Goal: Information Seeking & Learning: Learn about a topic

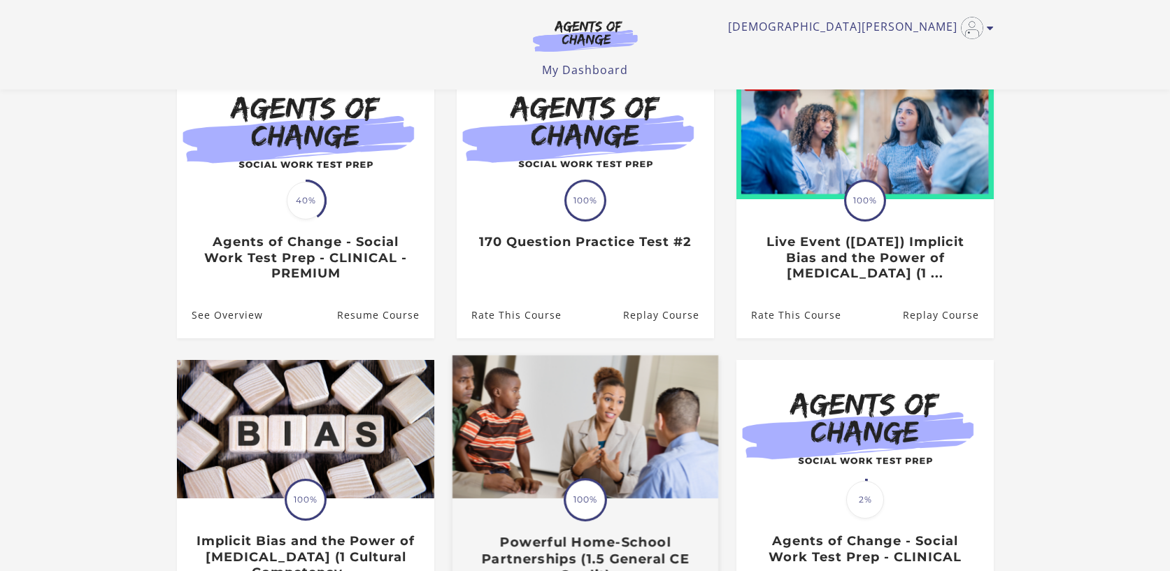
scroll to position [155, 0]
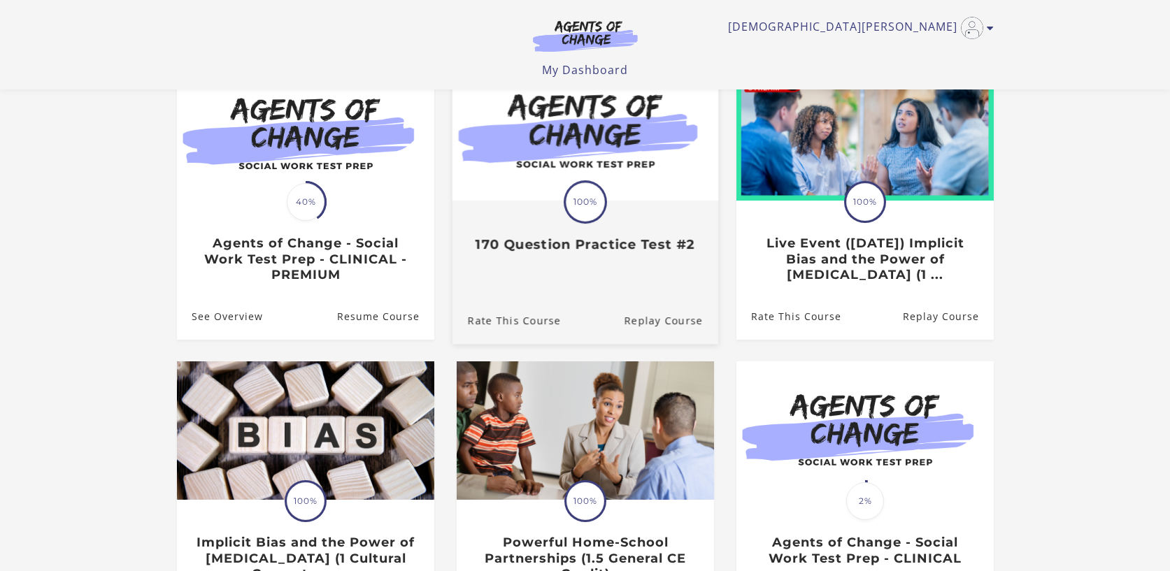
click at [604, 143] on img at bounding box center [585, 128] width 266 height 143
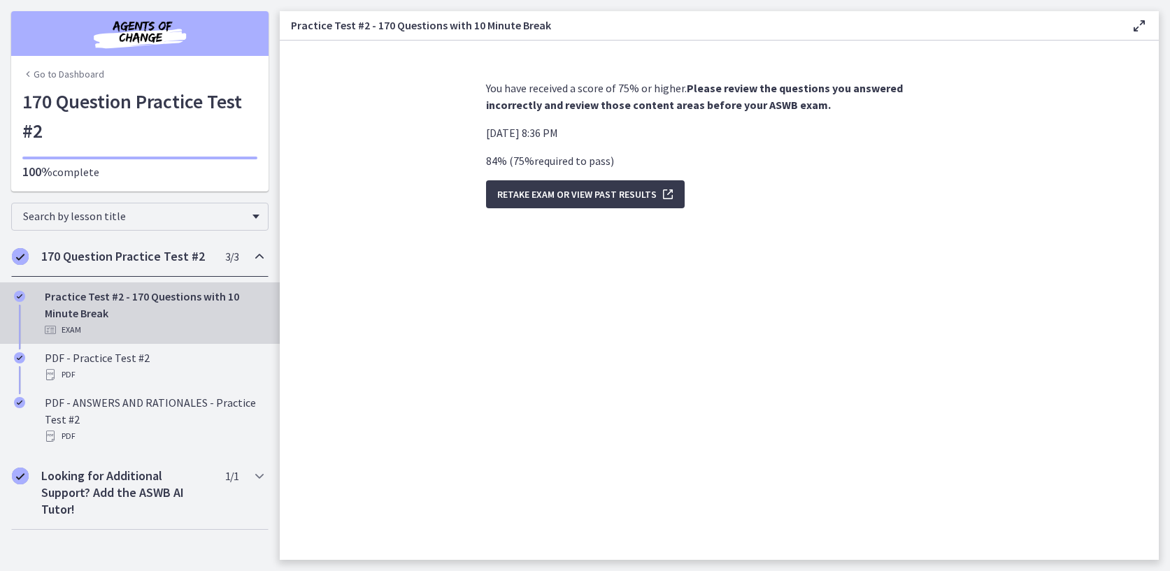
click at [78, 76] on link "Go to Dashboard" at bounding box center [63, 74] width 82 height 14
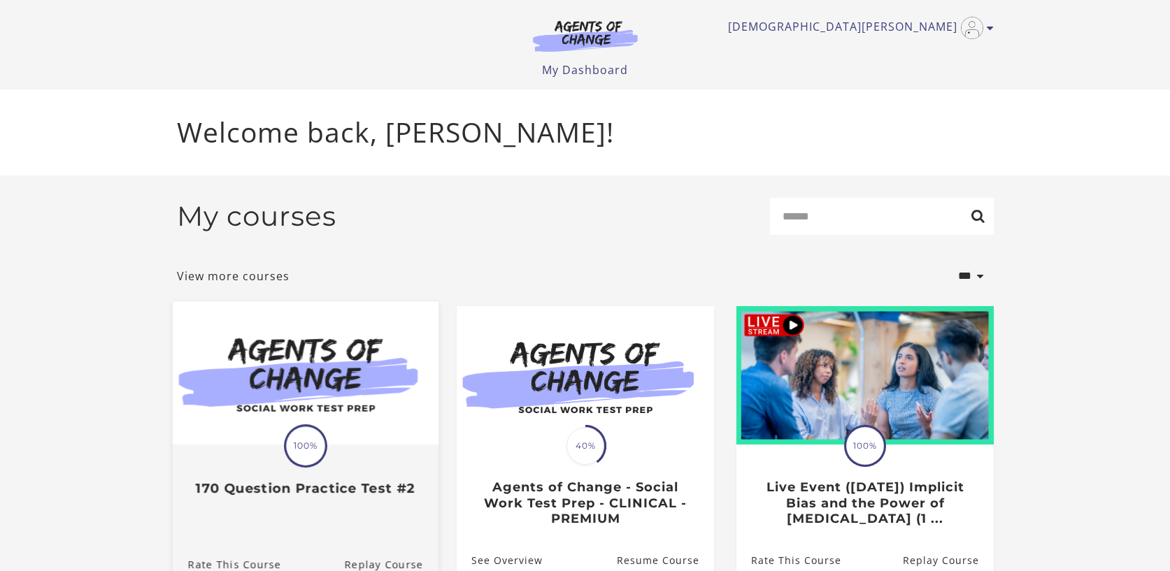
click at [313, 373] on img at bounding box center [305, 372] width 266 height 143
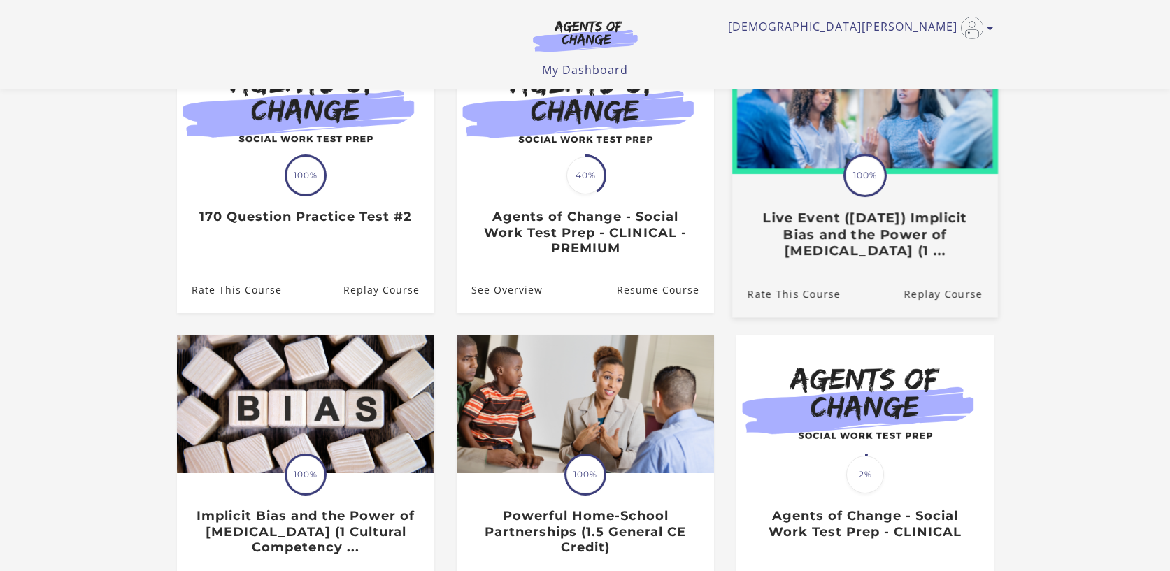
scroll to position [179, 0]
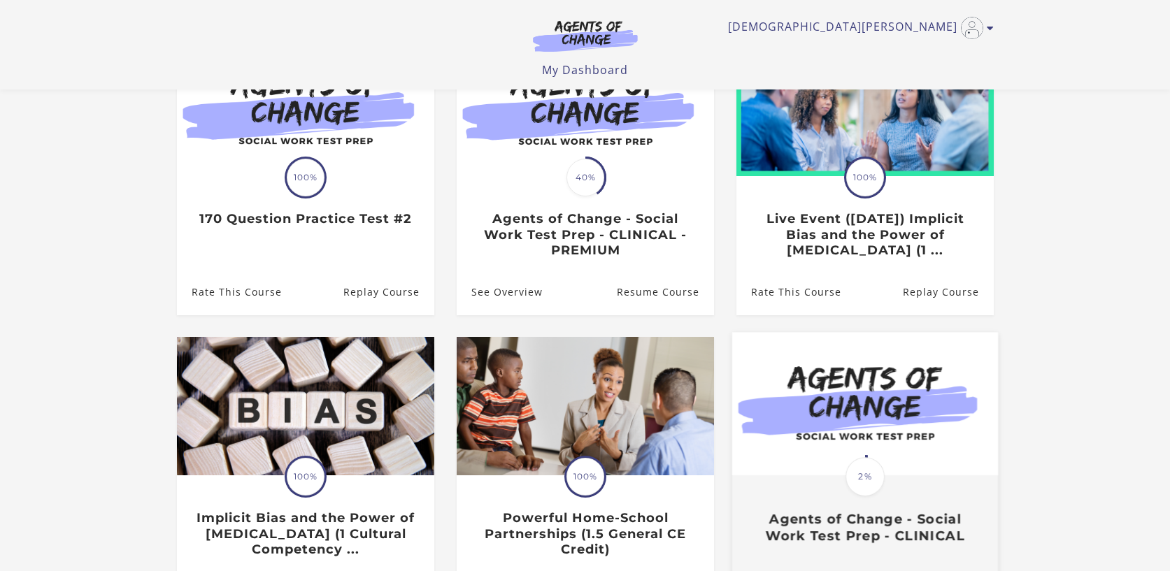
click at [837, 431] on img at bounding box center [865, 404] width 266 height 143
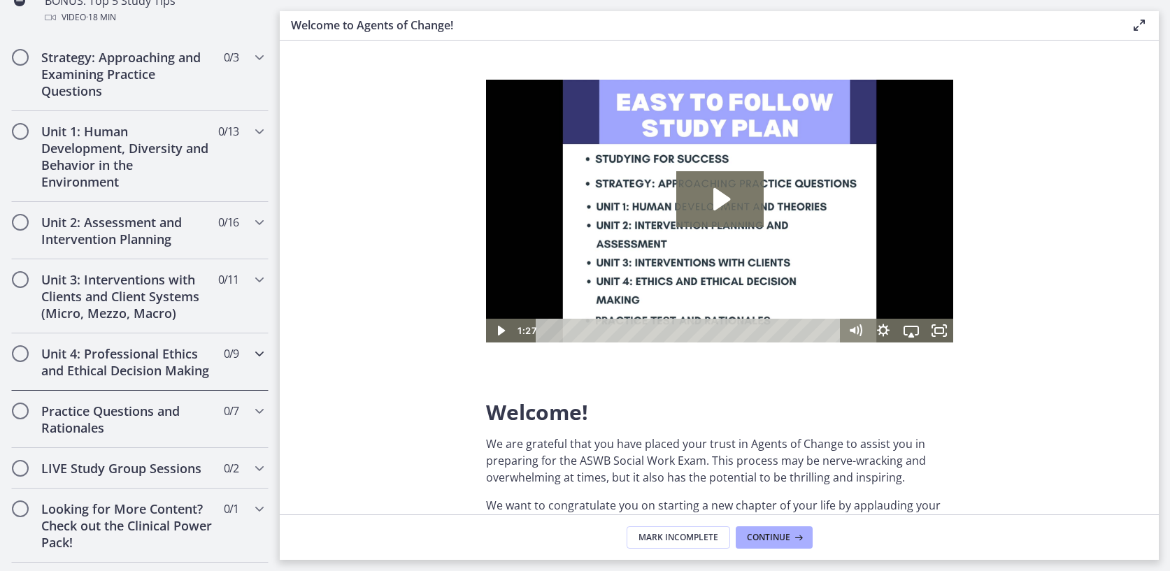
scroll to position [825, 0]
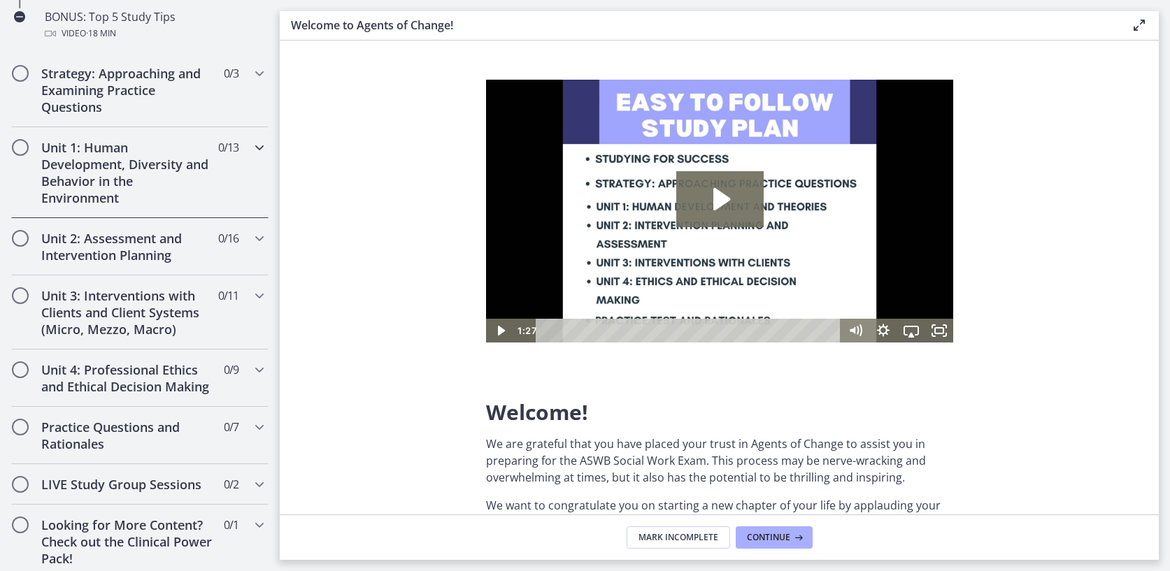
click at [267, 150] on icon "Chapters" at bounding box center [259, 147] width 17 height 17
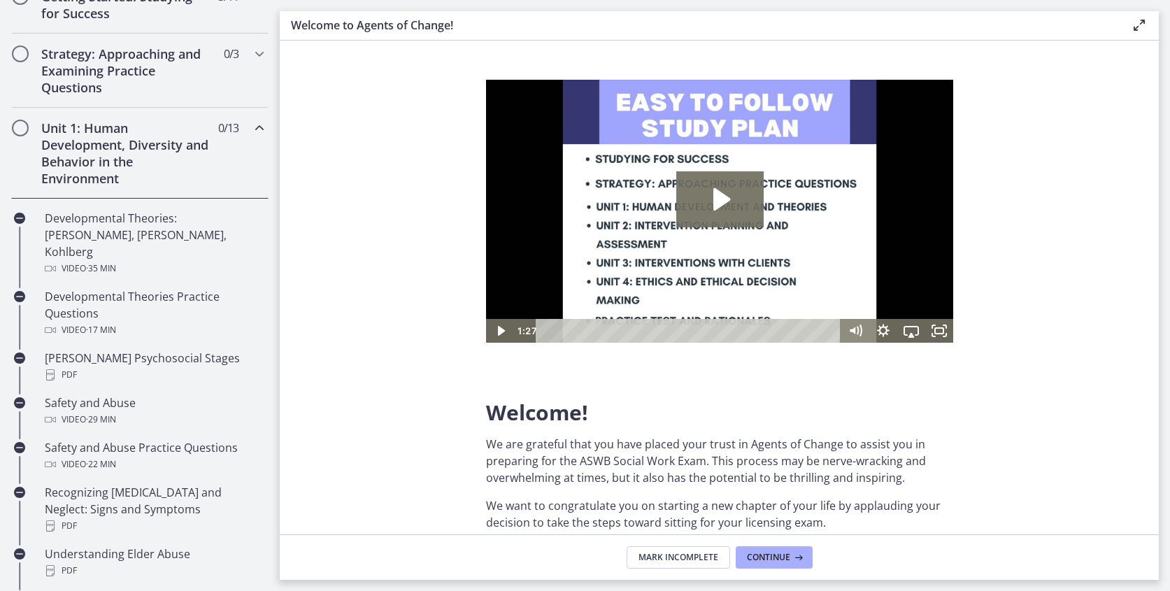
scroll to position [0, 0]
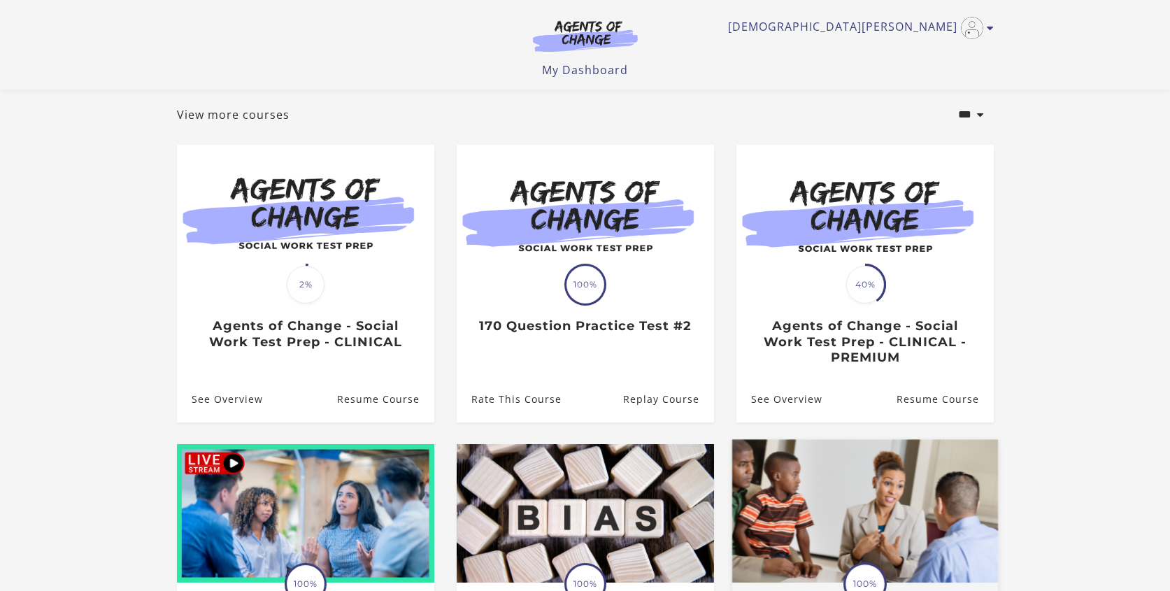
scroll to position [66, 0]
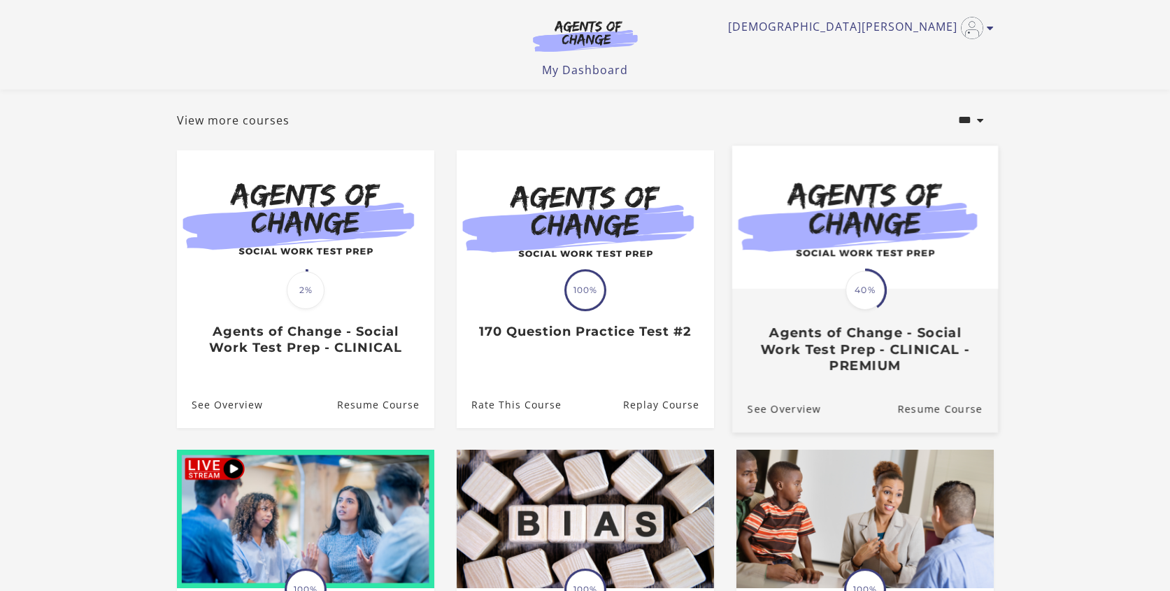
click at [779, 326] on div "Translation missing: en.liquid.partials.dashboard_course_card.progress_descript…" at bounding box center [865, 331] width 266 height 83
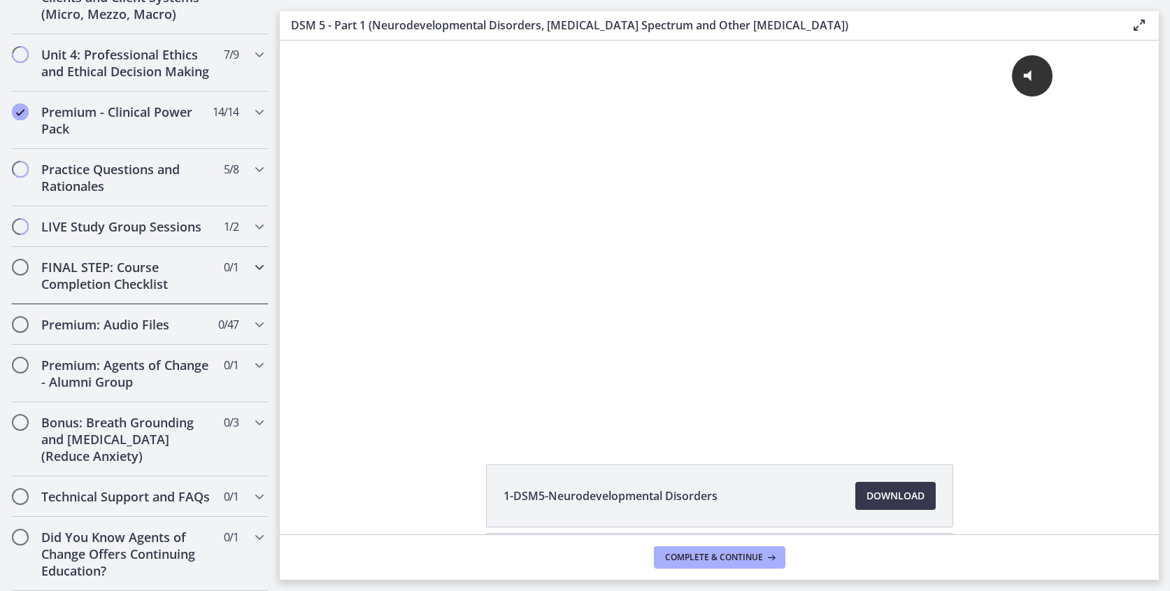
click at [253, 268] on icon "Chapters" at bounding box center [259, 267] width 17 height 17
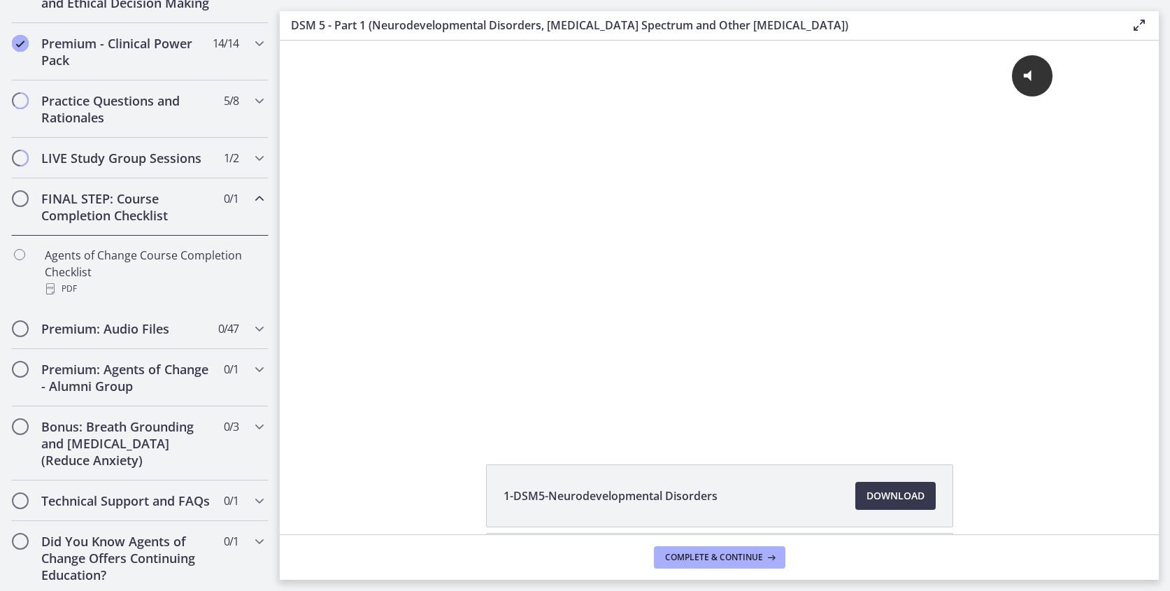
scroll to position [659, 0]
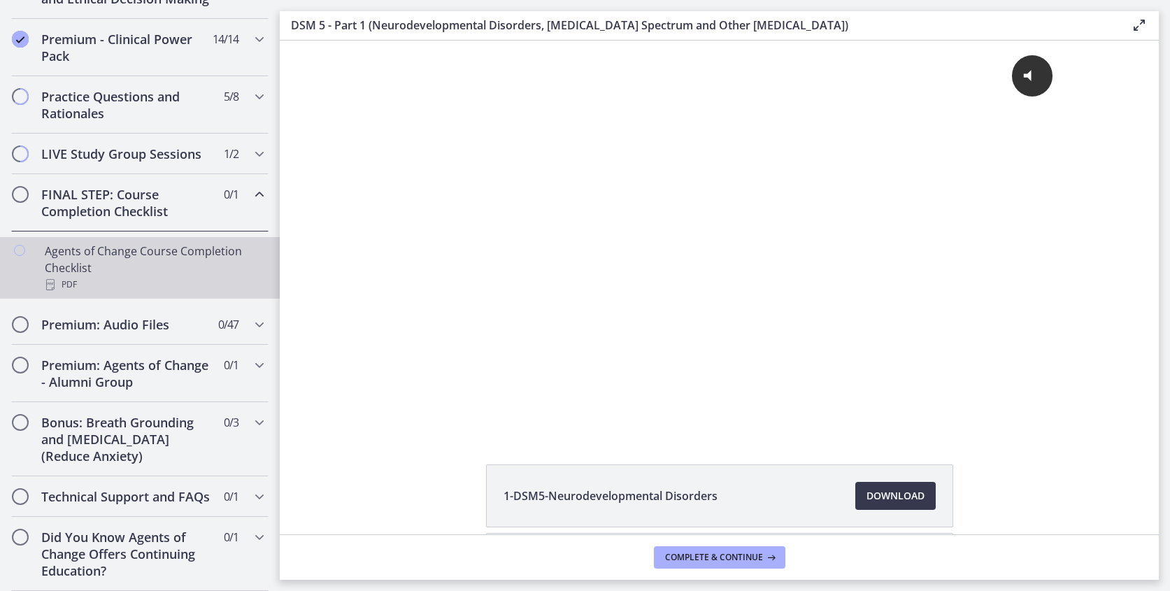
click at [195, 252] on div "Agents of Change Course Completion Checklist PDF" at bounding box center [154, 268] width 218 height 50
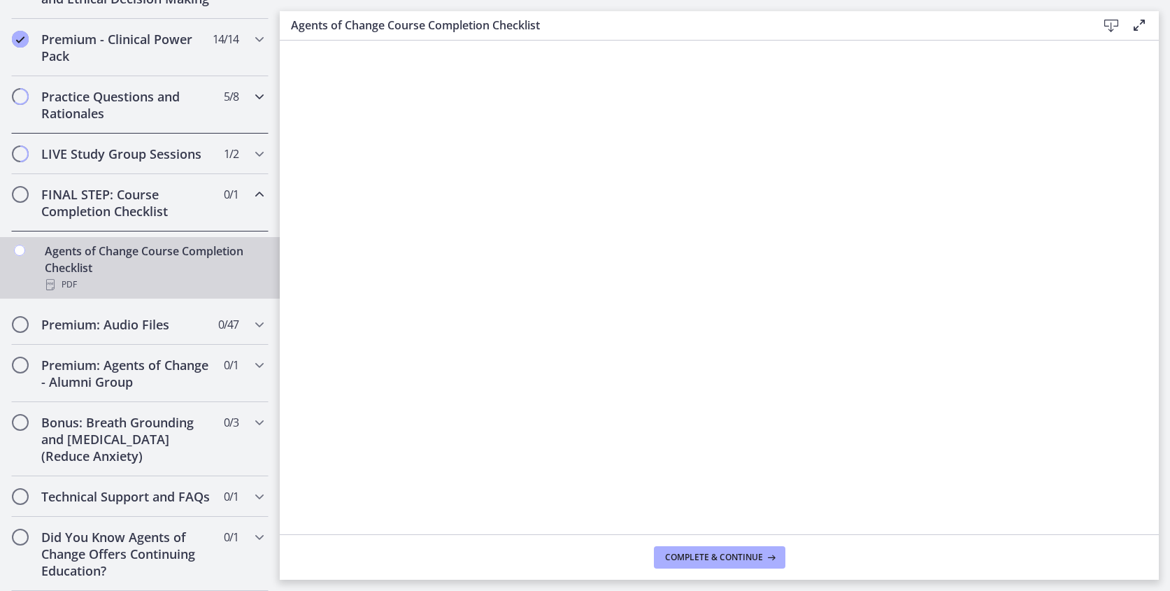
click at [262, 99] on icon "Chapters" at bounding box center [259, 96] width 17 height 17
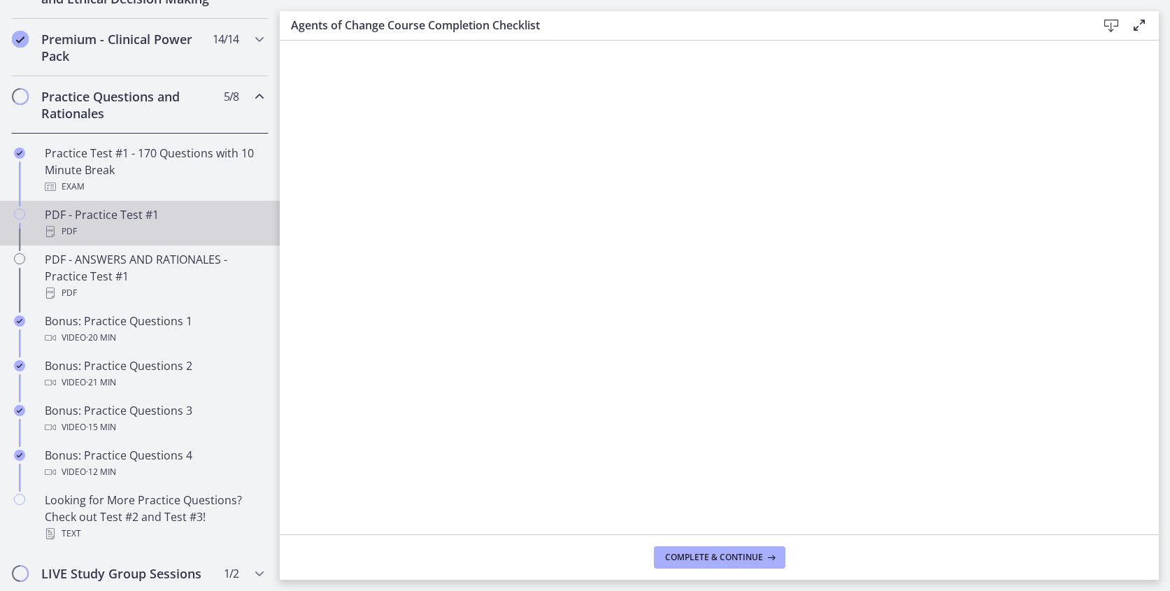
click at [113, 211] on div "PDF - Practice Test #1 PDF" at bounding box center [154, 223] width 218 height 34
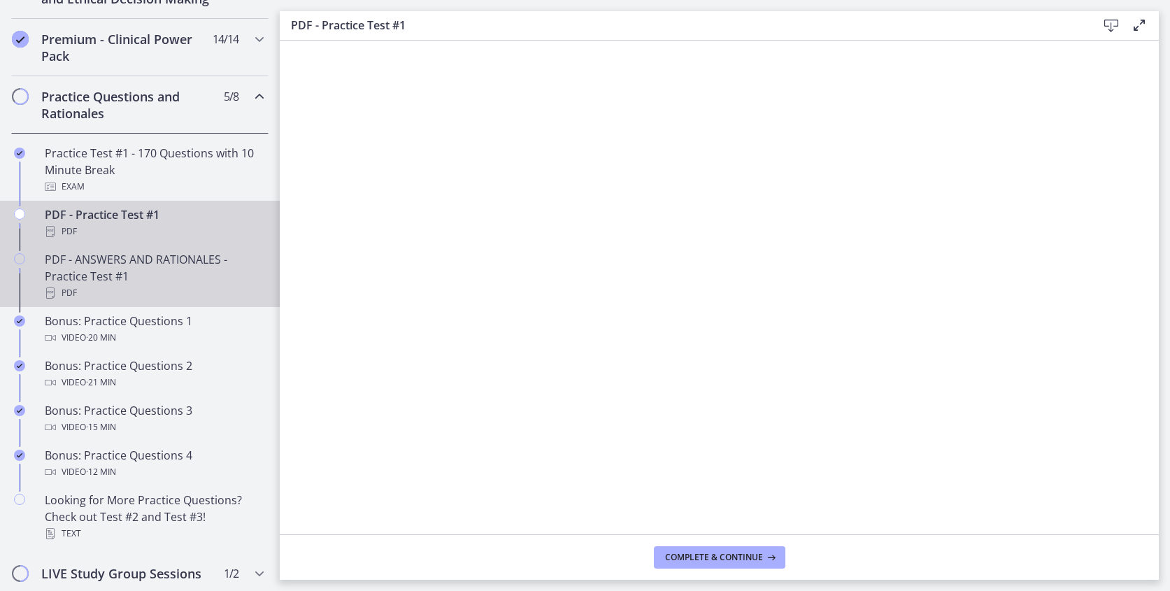
click at [161, 254] on div "PDF - ANSWERS AND RATIONALES - Practice Test #1 PDF" at bounding box center [154, 276] width 218 height 50
click at [148, 207] on div "PDF - Practice Test #1 PDF" at bounding box center [154, 223] width 218 height 34
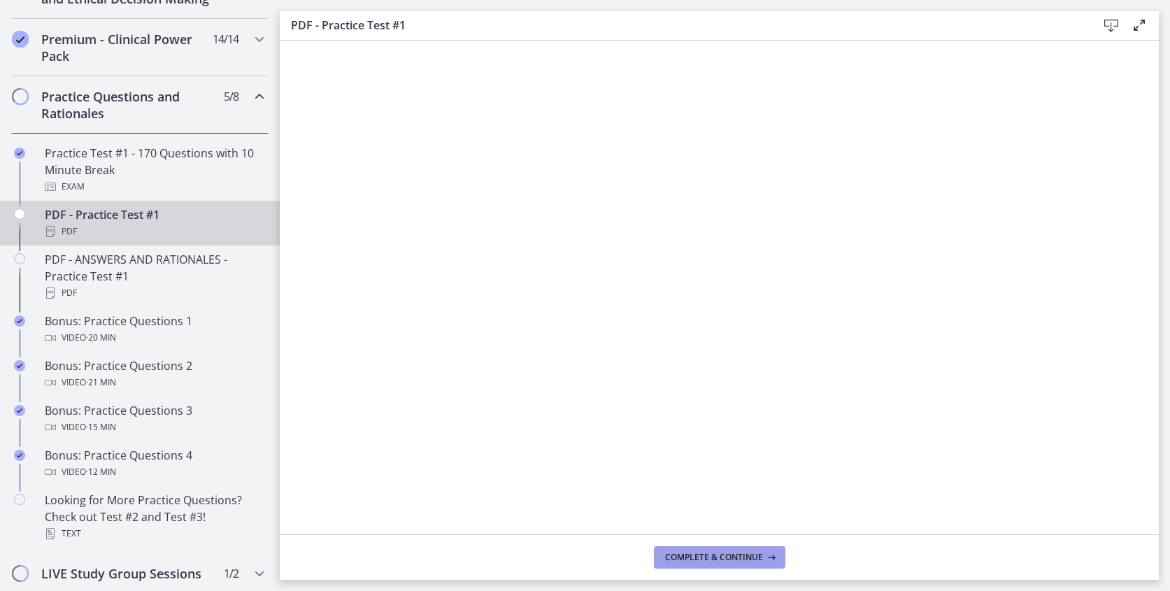
click at [702, 552] on span "Complete & continue" at bounding box center [714, 557] width 98 height 11
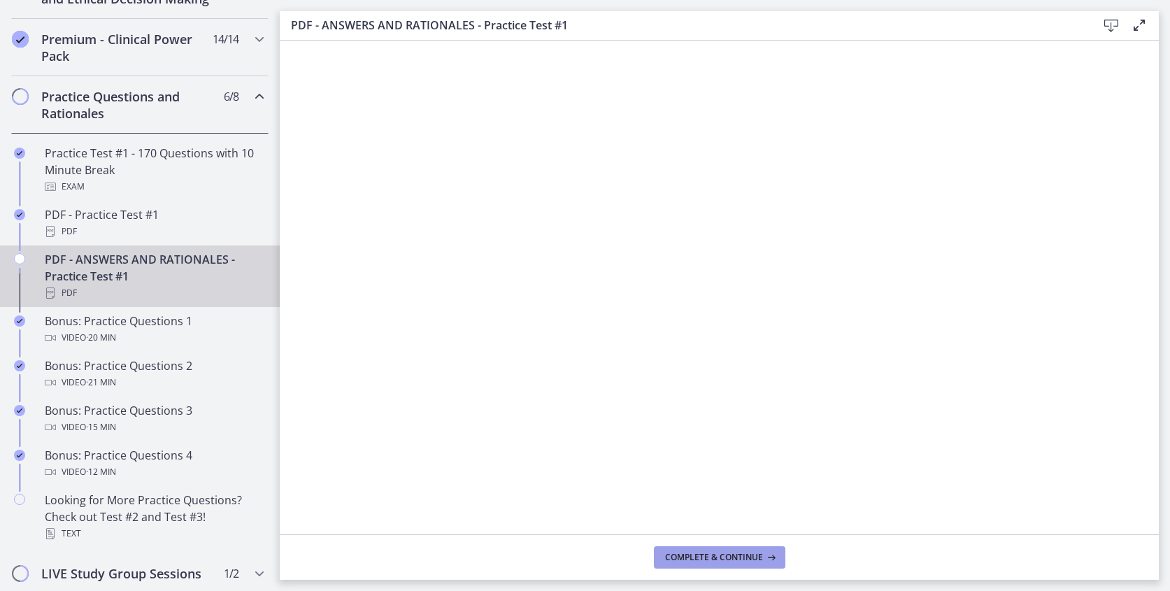
click at [683, 557] on span "Complete & continue" at bounding box center [714, 557] width 98 height 11
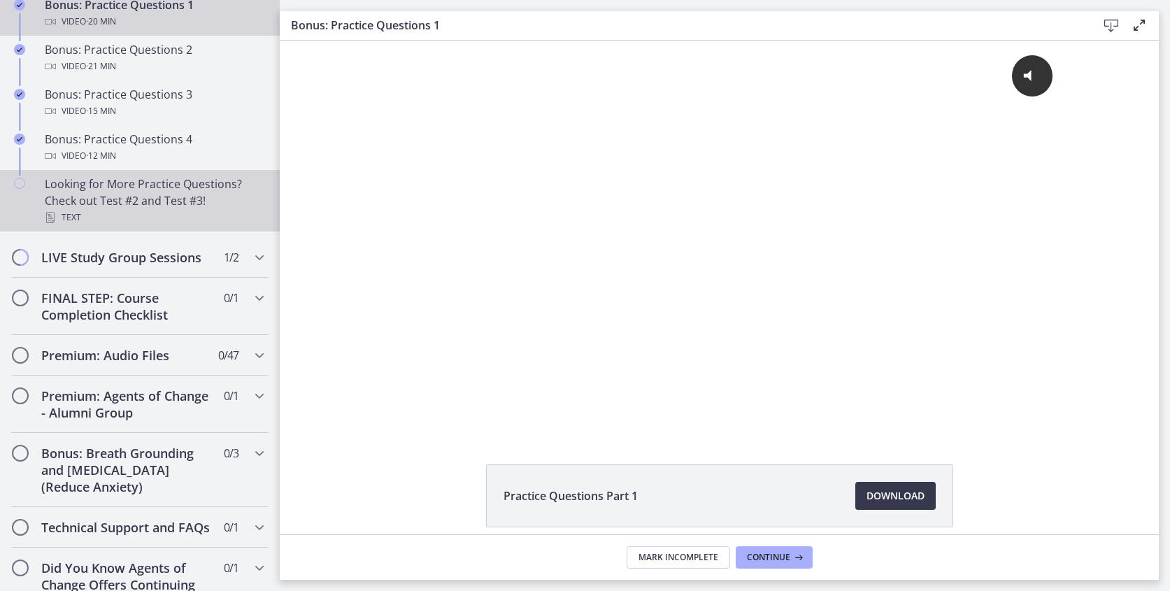
scroll to position [993, 0]
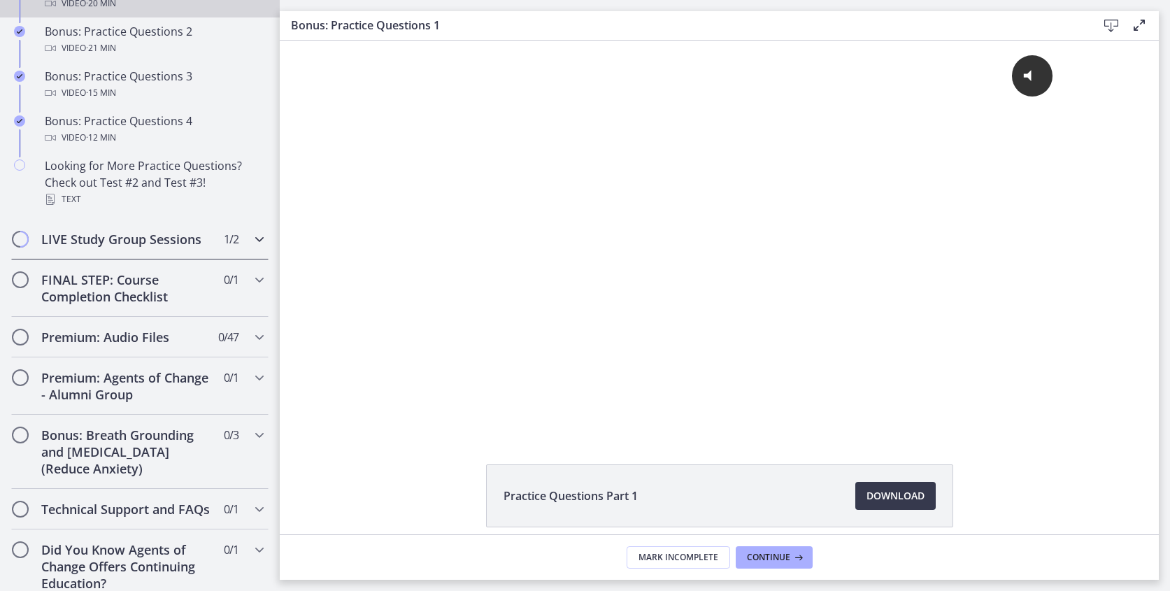
click at [258, 239] on icon "Chapters" at bounding box center [259, 239] width 17 height 17
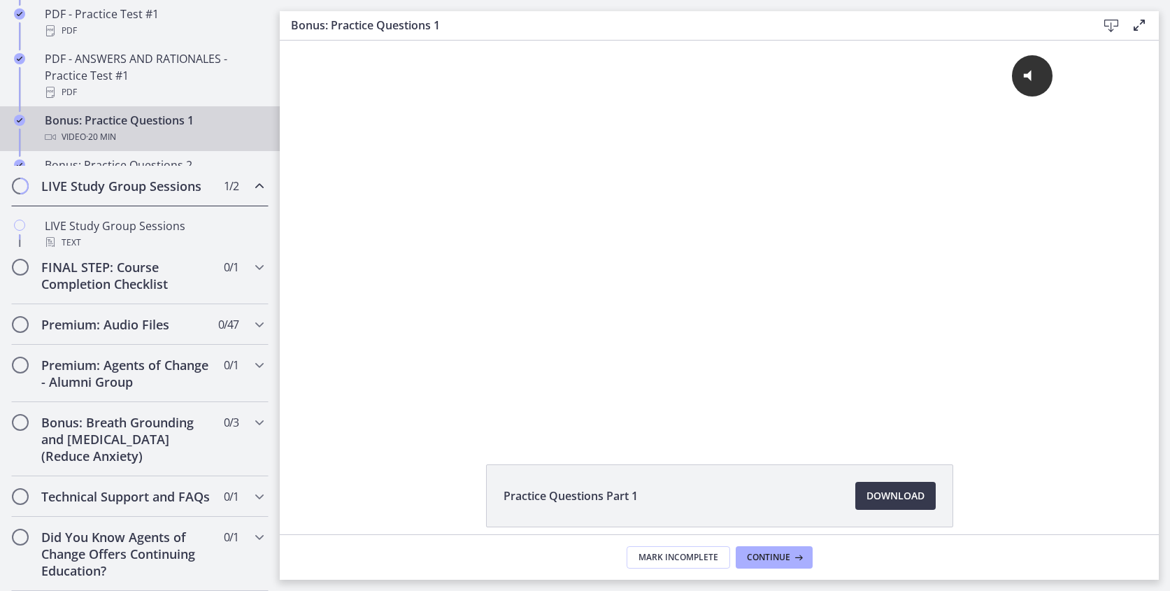
scroll to position [687, 0]
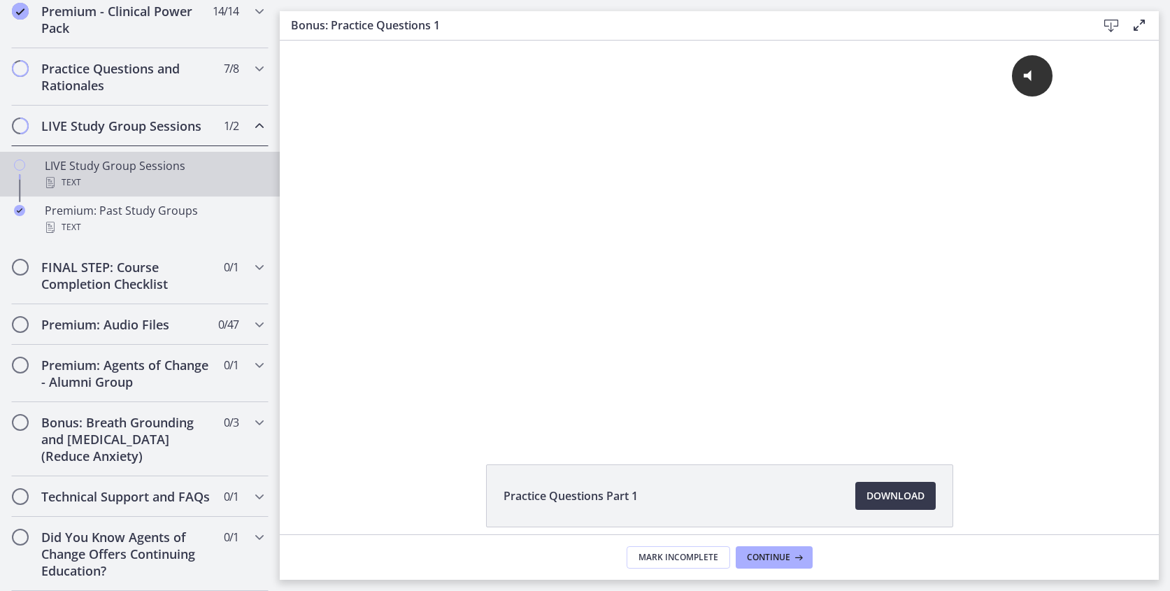
click at [125, 168] on div "LIVE Study Group Sessions Text" at bounding box center [154, 174] width 218 height 34
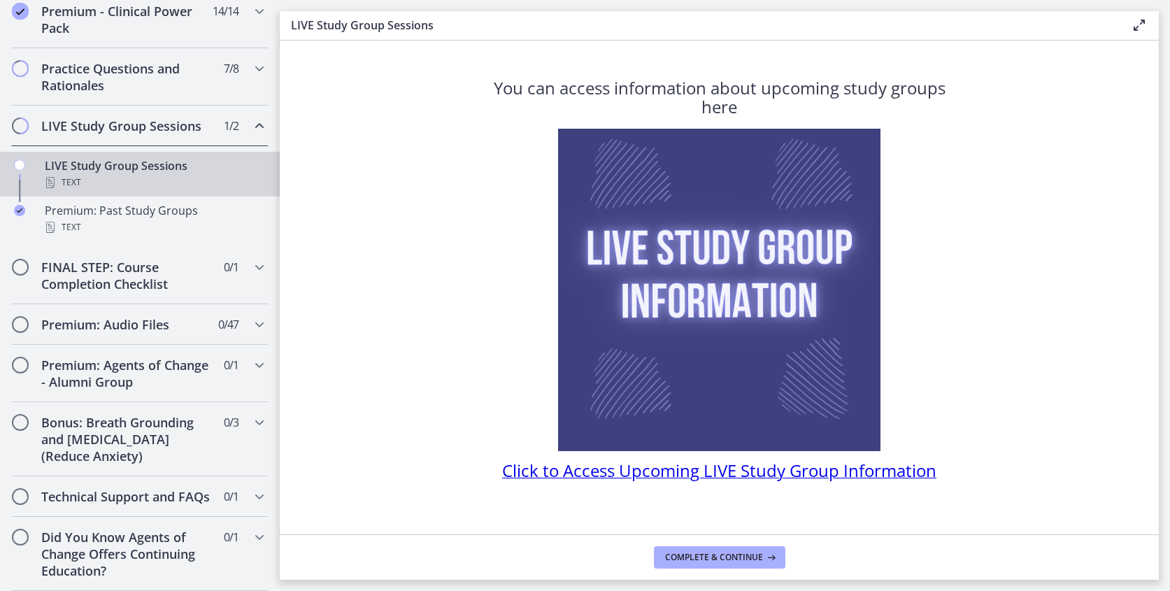
click at [563, 471] on span "Click to Access Upcoming LIVE Study Group Information" at bounding box center [719, 470] width 434 height 23
click at [255, 496] on icon "Chapters" at bounding box center [259, 496] width 17 height 17
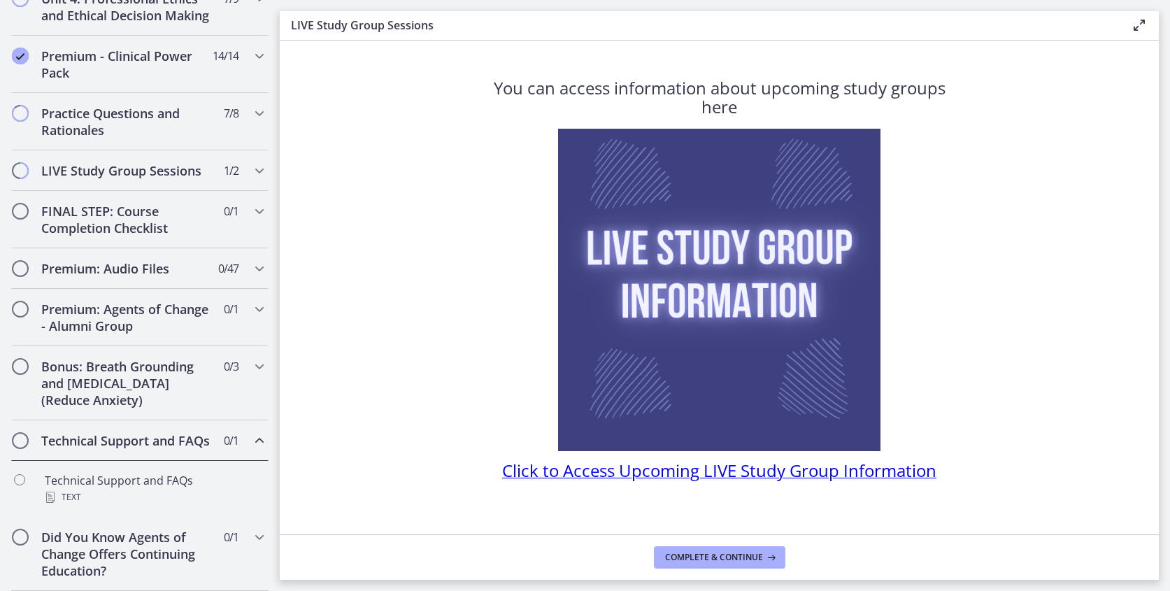
scroll to position [642, 0]
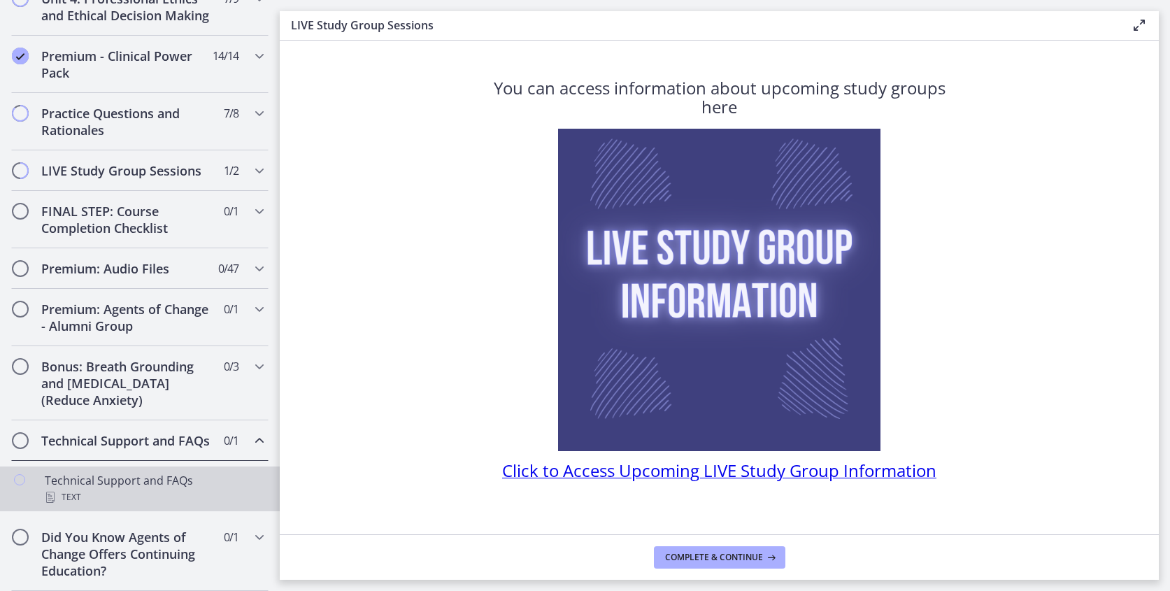
click at [172, 469] on link "Technical Support and FAQs Text" at bounding box center [140, 489] width 280 height 45
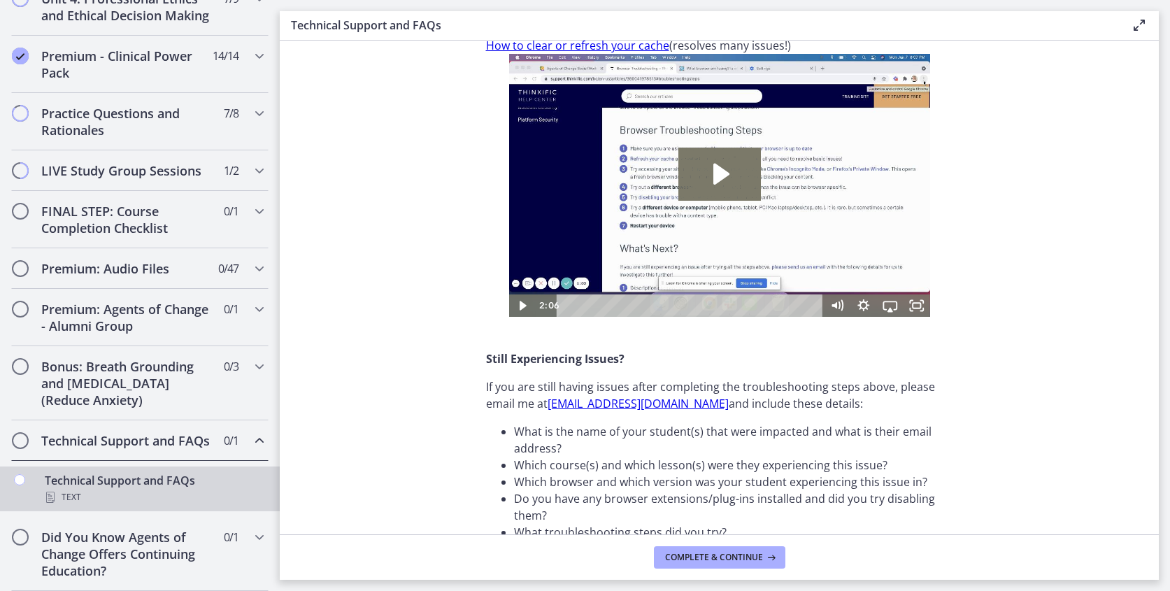
scroll to position [272, 0]
click at [700, 553] on span "Complete & continue" at bounding box center [714, 557] width 98 height 11
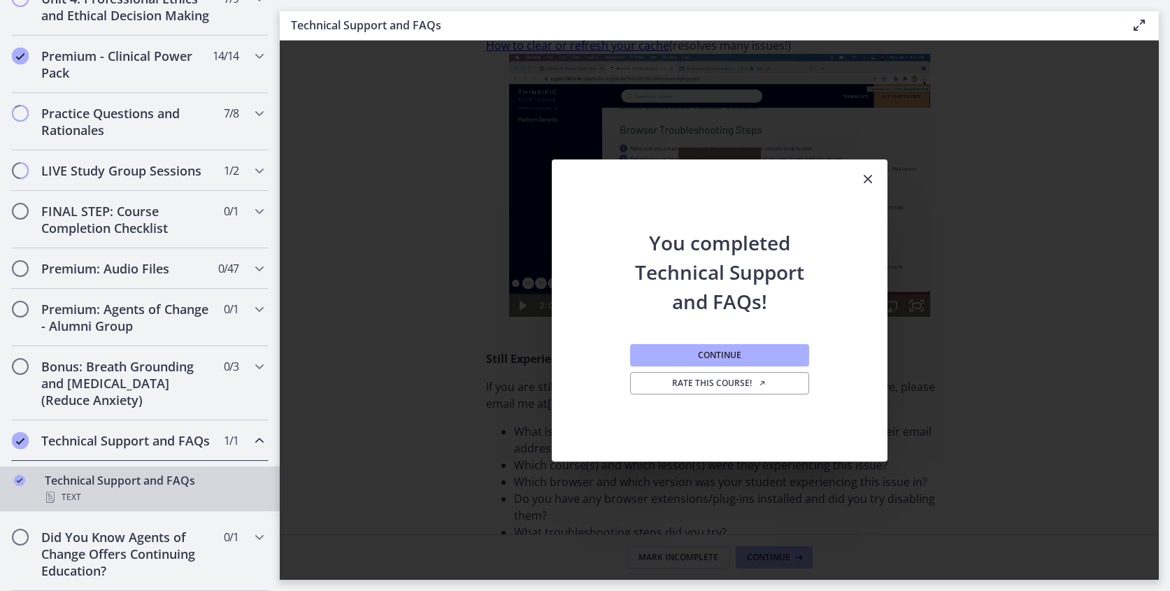
click at [867, 178] on icon "Close" at bounding box center [868, 179] width 17 height 17
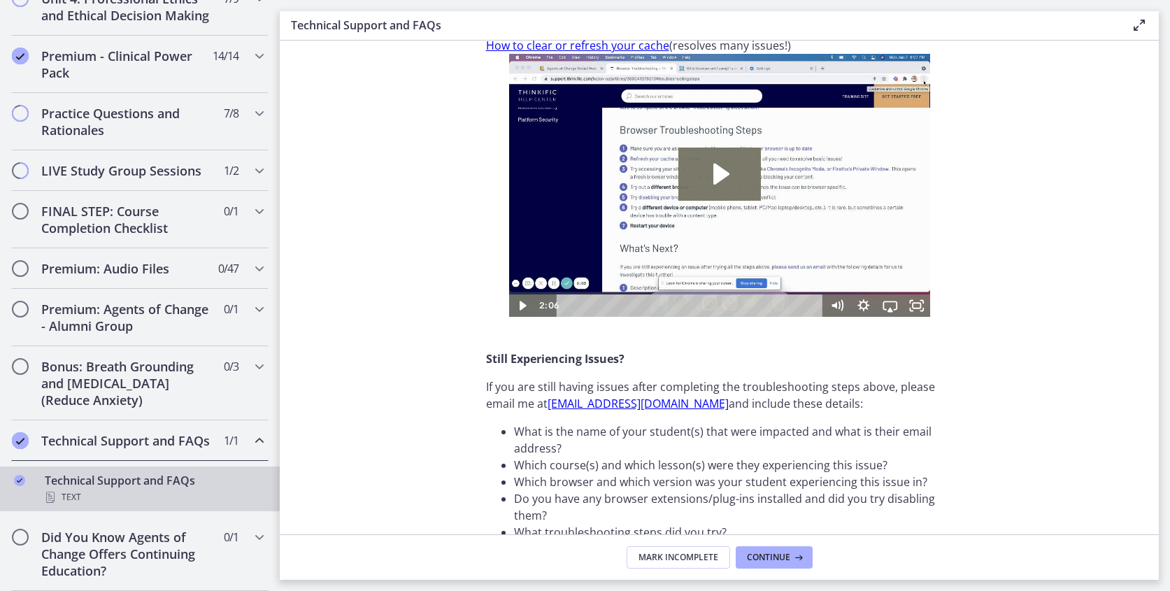
scroll to position [0, 0]
click at [263, 539] on icon "Chapters" at bounding box center [259, 537] width 17 height 17
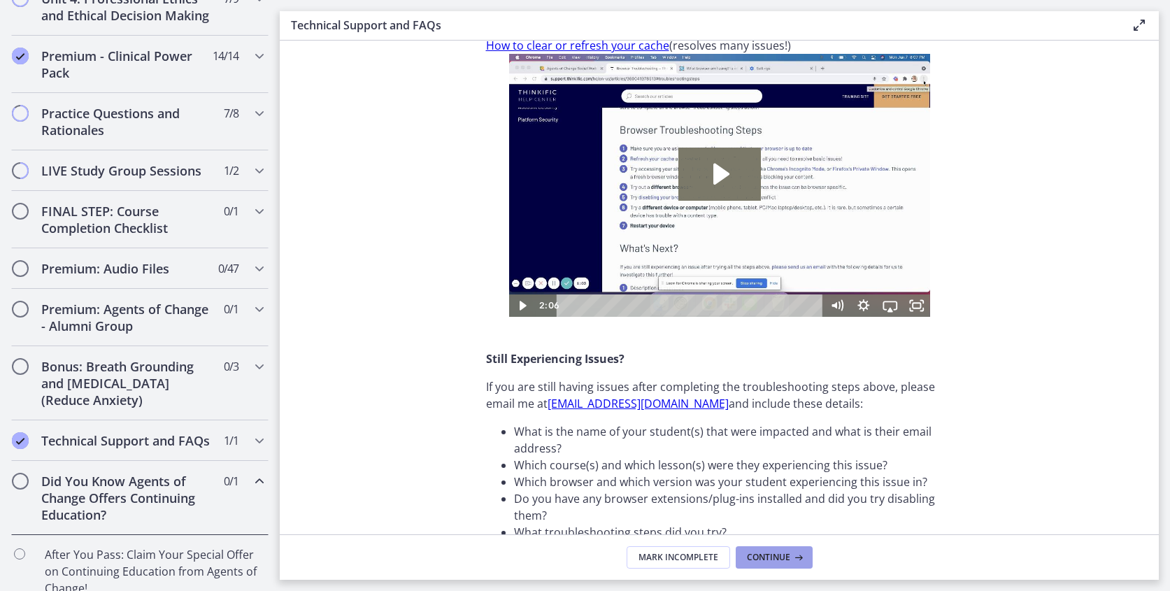
click at [758, 554] on span "Continue" at bounding box center [768, 557] width 43 height 11
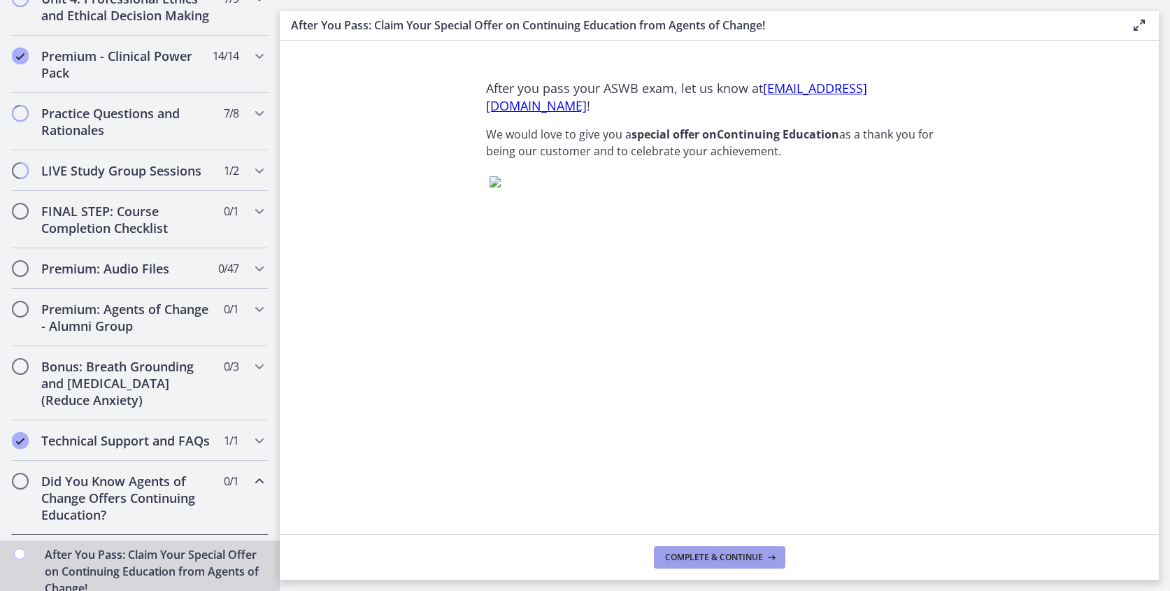
click at [682, 555] on span "Complete & continue" at bounding box center [714, 557] width 98 height 11
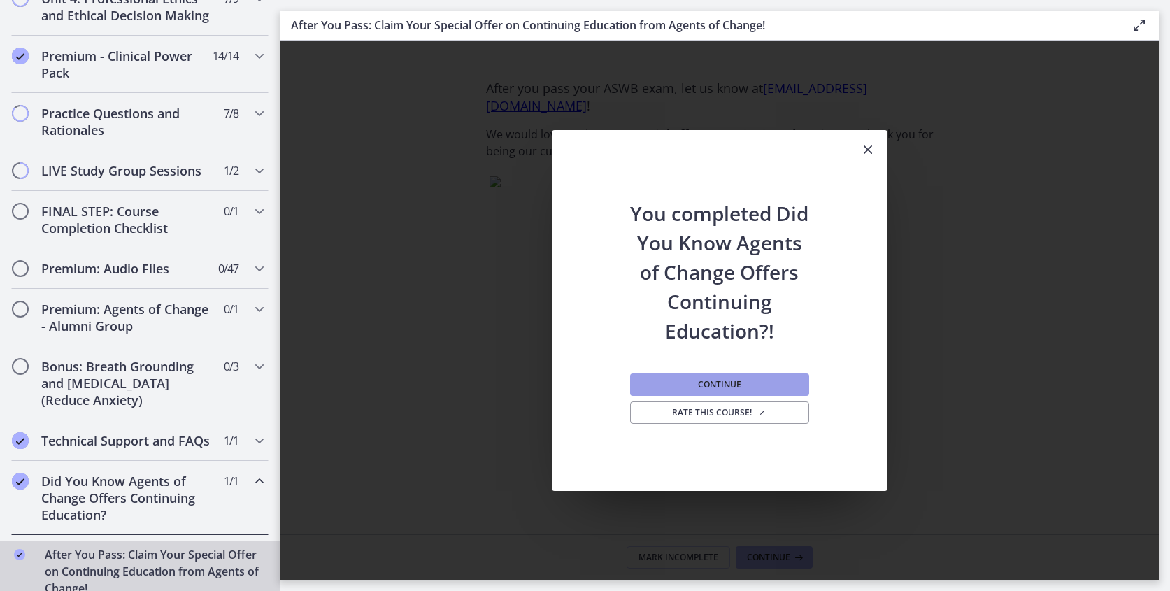
click at [726, 387] on span "Continue" at bounding box center [719, 384] width 43 height 11
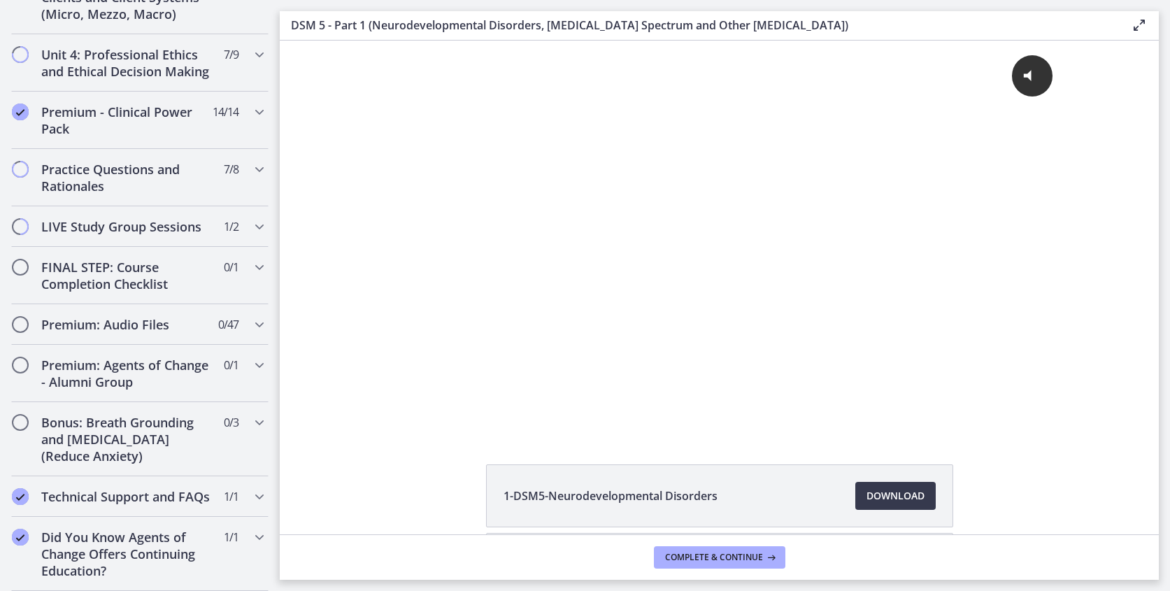
scroll to position [1481, 0]
click at [257, 420] on icon "Chapters" at bounding box center [259, 422] width 17 height 17
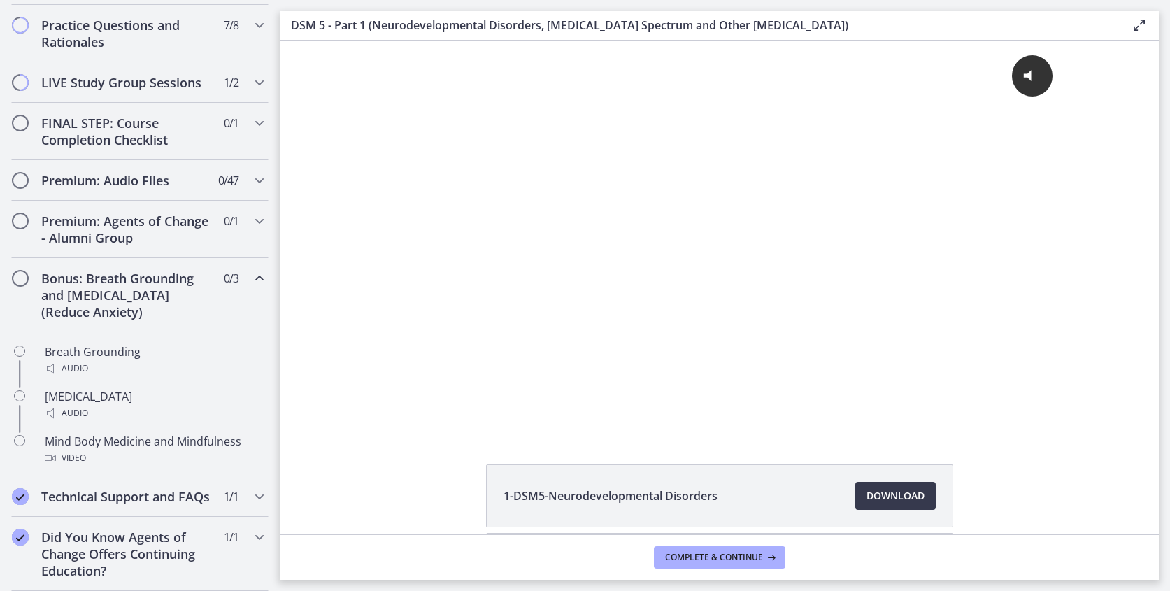
scroll to position [732, 0]
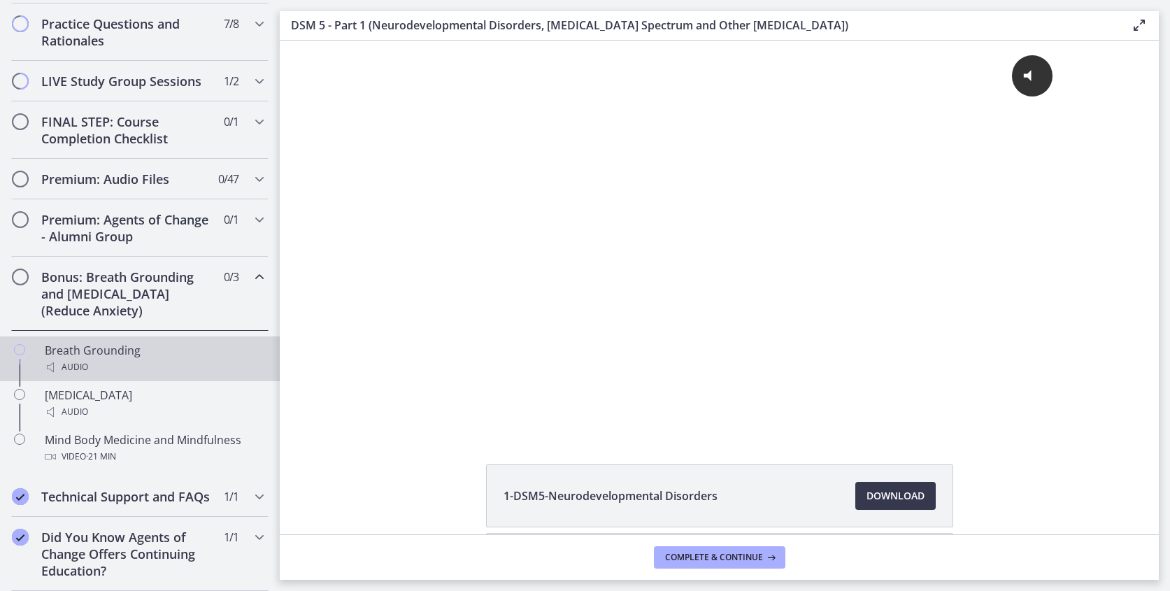
click at [108, 353] on div "Breath Grounding Audio" at bounding box center [154, 359] width 218 height 34
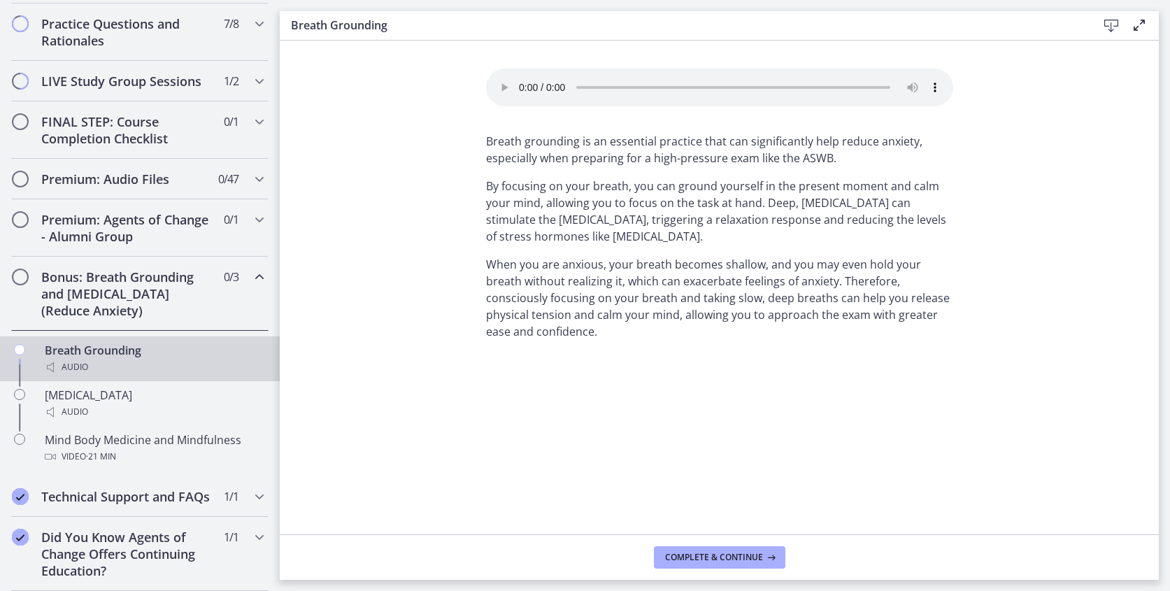
click at [520, 80] on audio "Your browser doesn't support the audio element. Download it here" at bounding box center [719, 88] width 467 height 38
click at [519, 84] on audio "Your browser doesn't support the audio element. Download it here" at bounding box center [719, 88] width 467 height 38
click at [254, 218] on icon "Chapters" at bounding box center [259, 219] width 17 height 17
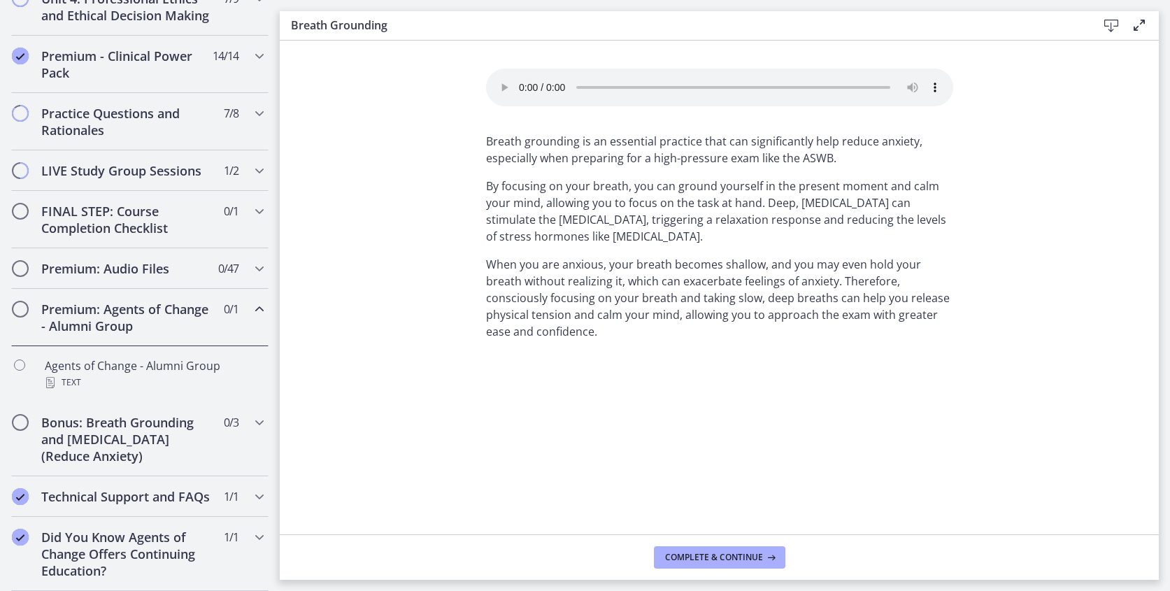
scroll to position [642, 0]
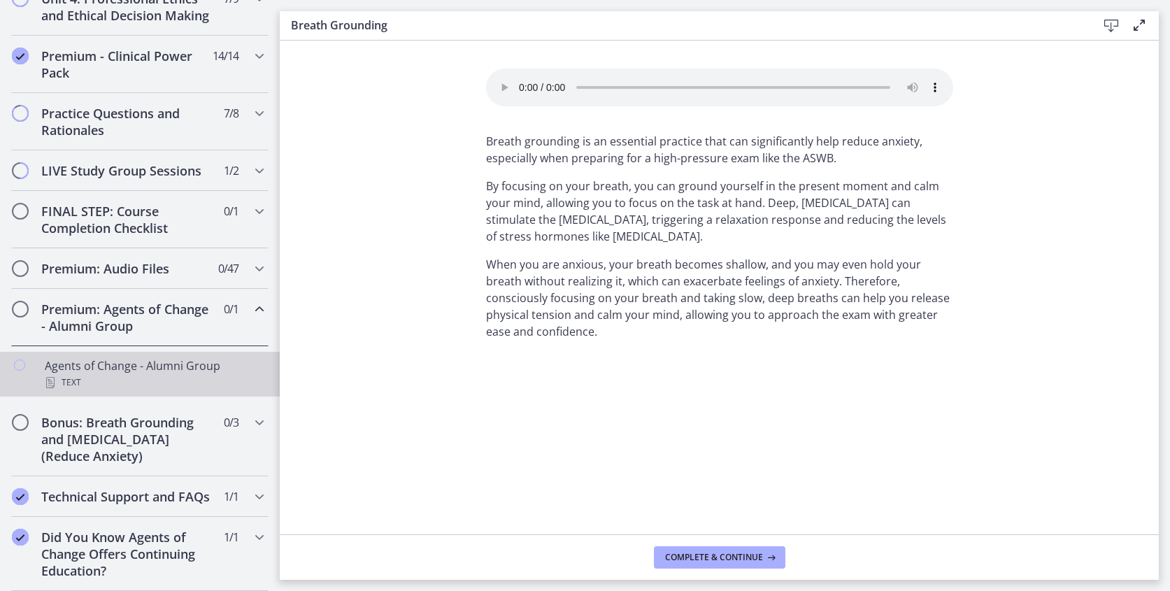
click at [173, 367] on div "Agents of Change - Alumni Group Text" at bounding box center [154, 374] width 218 height 34
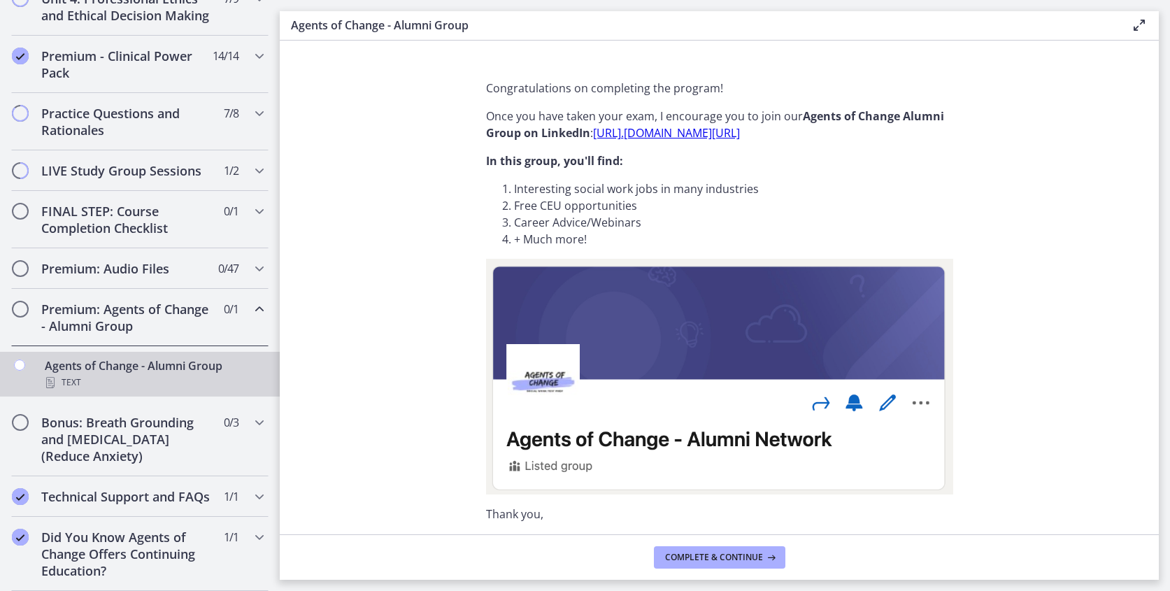
click at [696, 129] on link "[URL]. [DOMAIN_NAME][URL]" at bounding box center [666, 132] width 147 height 15
click at [684, 550] on button "Complete & continue" at bounding box center [719, 557] width 131 height 22
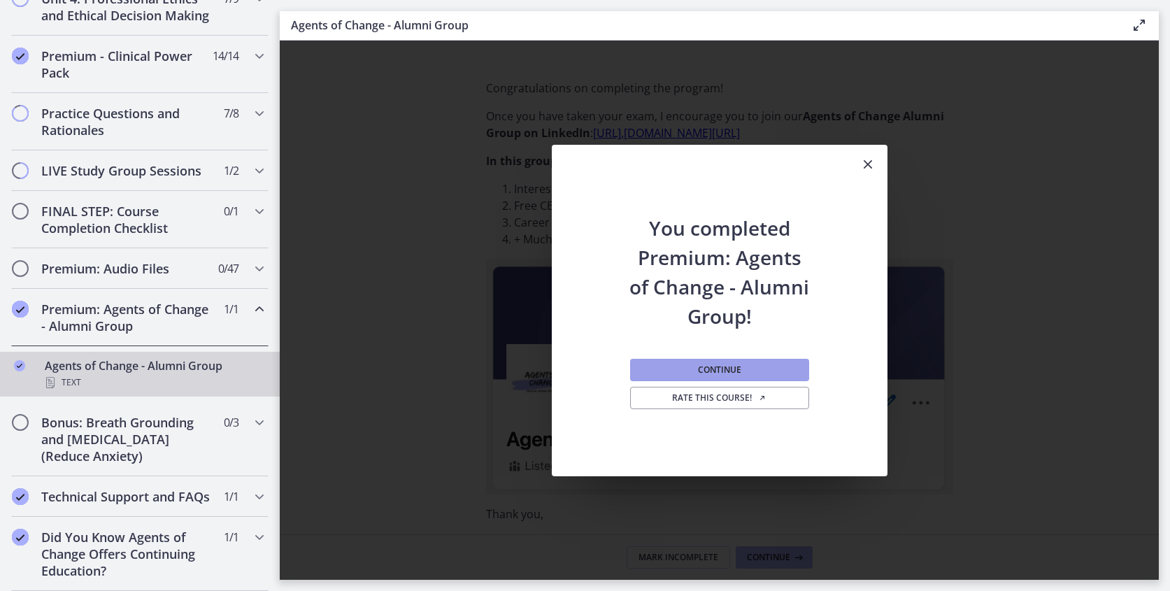
click at [737, 370] on span "Continue" at bounding box center [719, 369] width 43 height 11
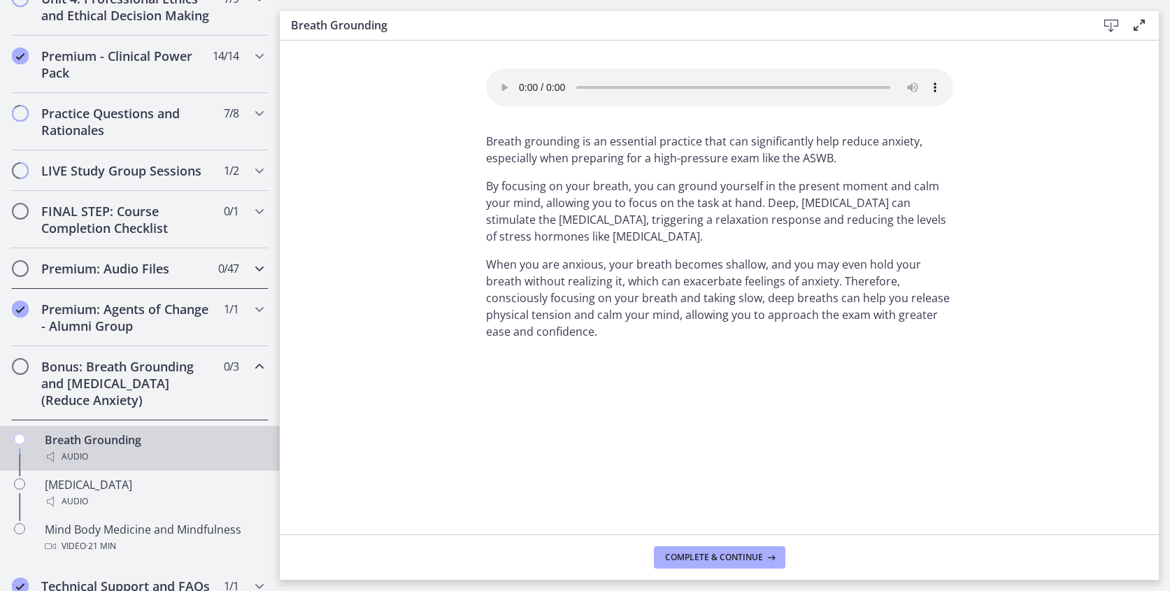
click at [259, 268] on icon "Chapters" at bounding box center [259, 268] width 17 height 17
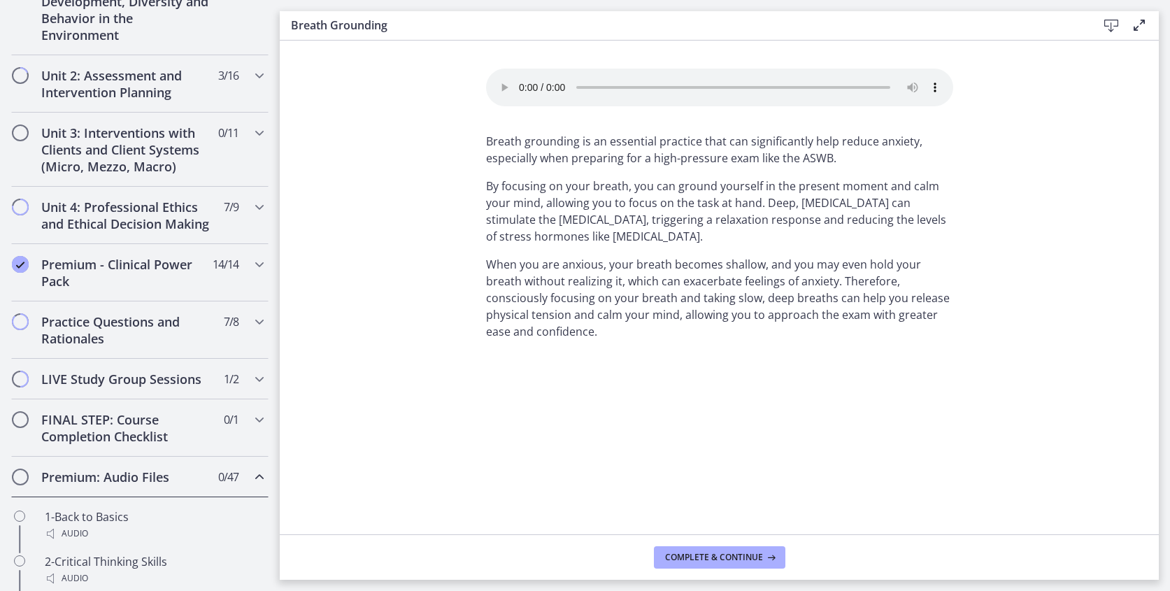
scroll to position [424, 0]
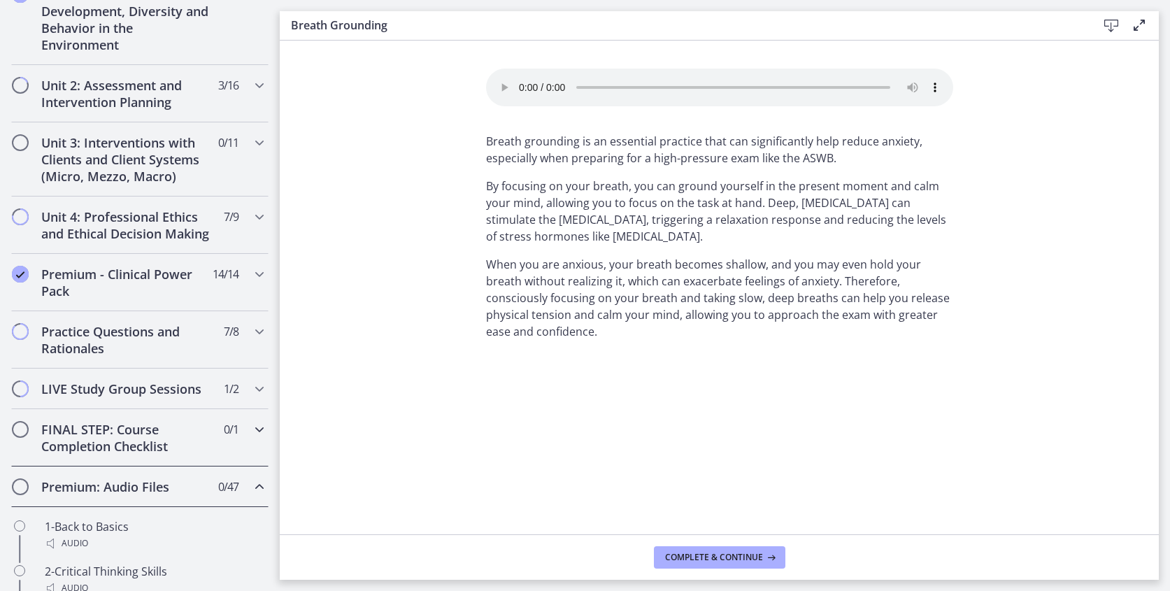
click at [257, 427] on icon "Chapters" at bounding box center [259, 429] width 17 height 17
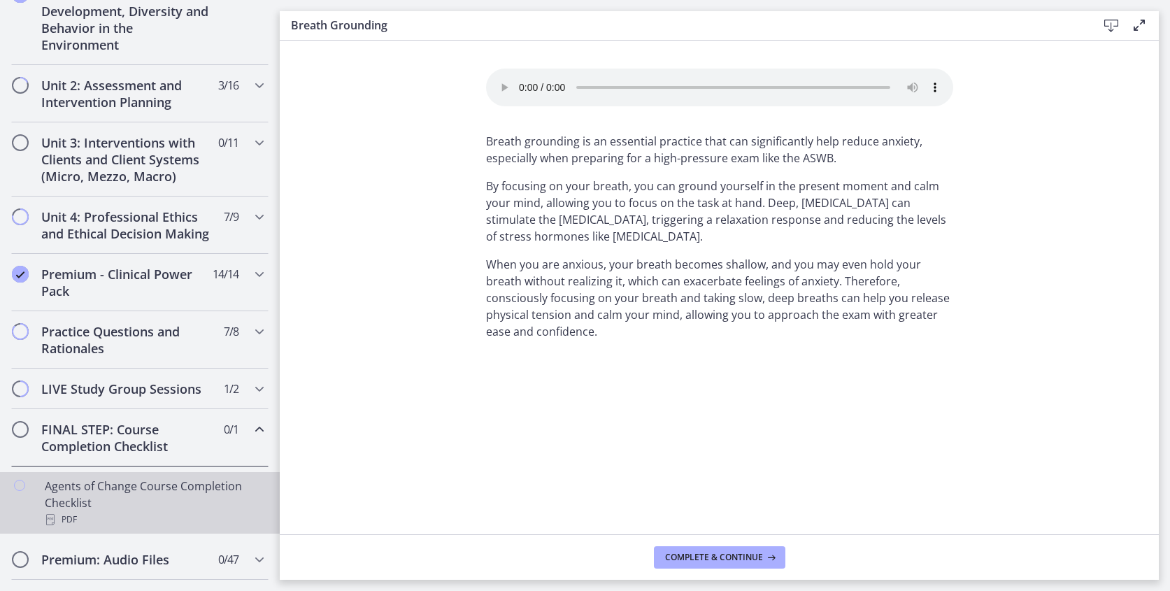
click at [183, 495] on div "Agents of Change Course Completion Checklist PDF" at bounding box center [154, 503] width 218 height 50
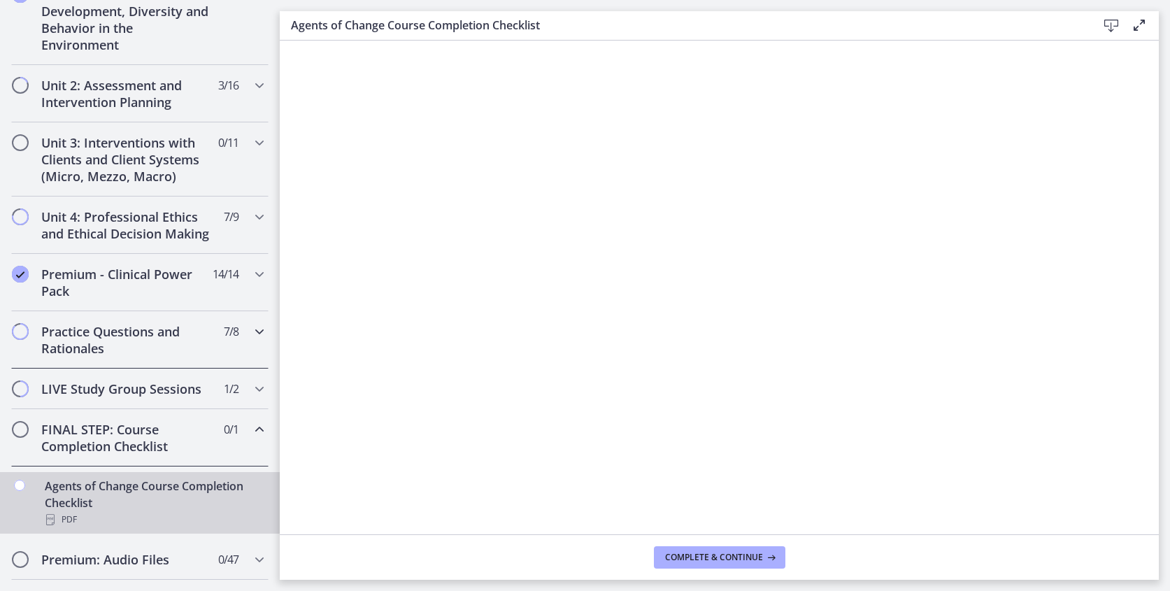
click at [257, 332] on icon "Chapters" at bounding box center [259, 331] width 17 height 17
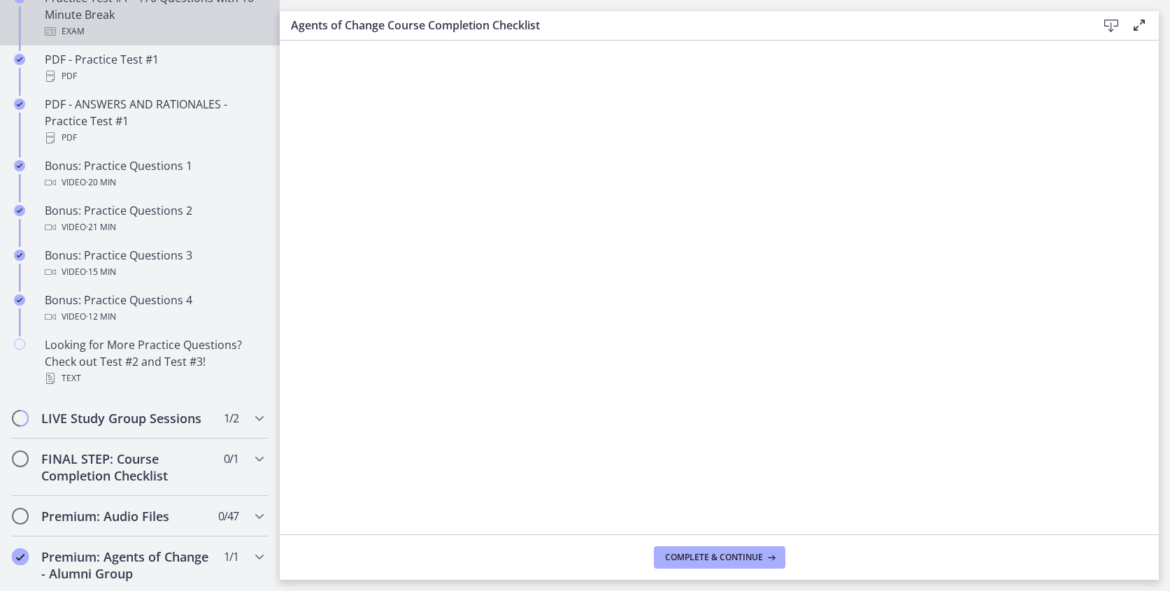
scroll to position [895, 0]
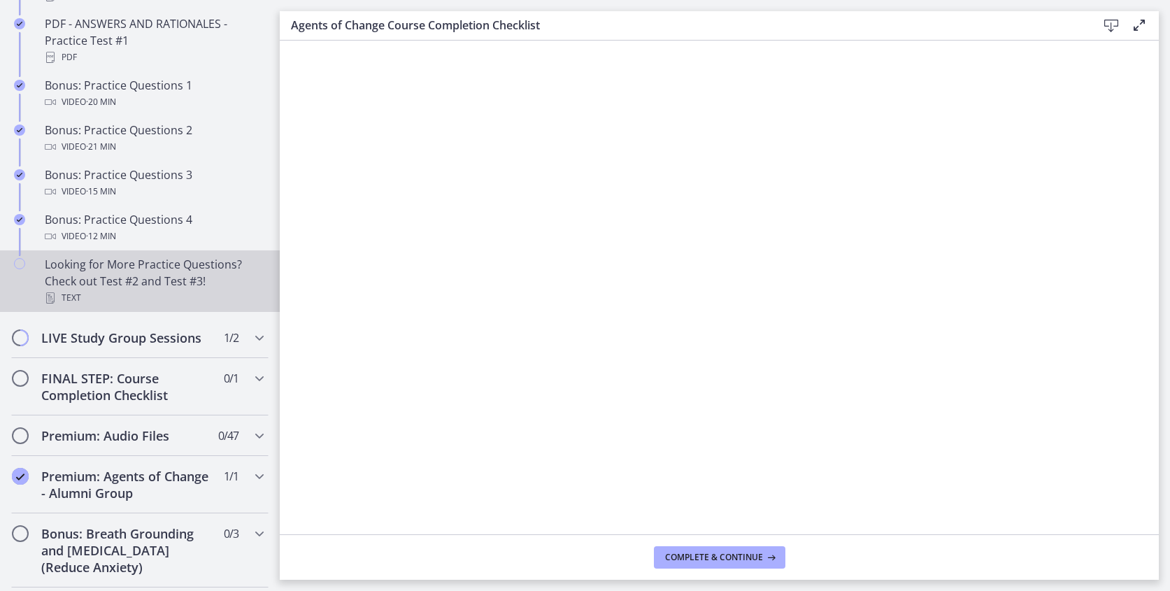
click at [153, 273] on div "Looking for More Practice Questions? Check out Test #2 and Test #3! Text" at bounding box center [154, 281] width 218 height 50
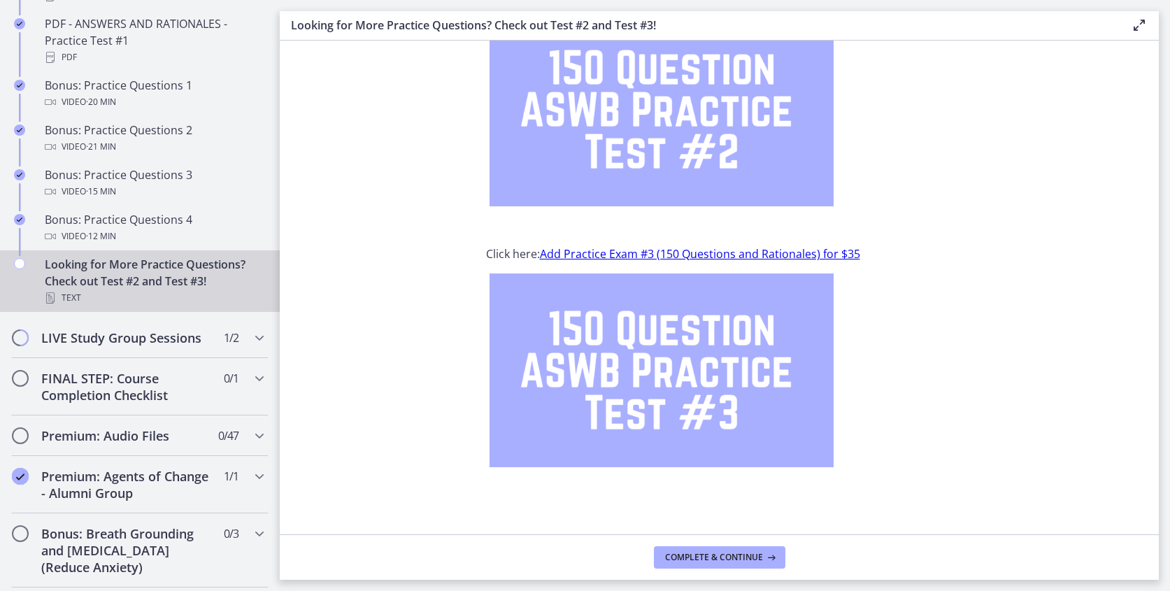
scroll to position [124, 0]
click at [691, 553] on span "Complete & continue" at bounding box center [714, 557] width 98 height 11
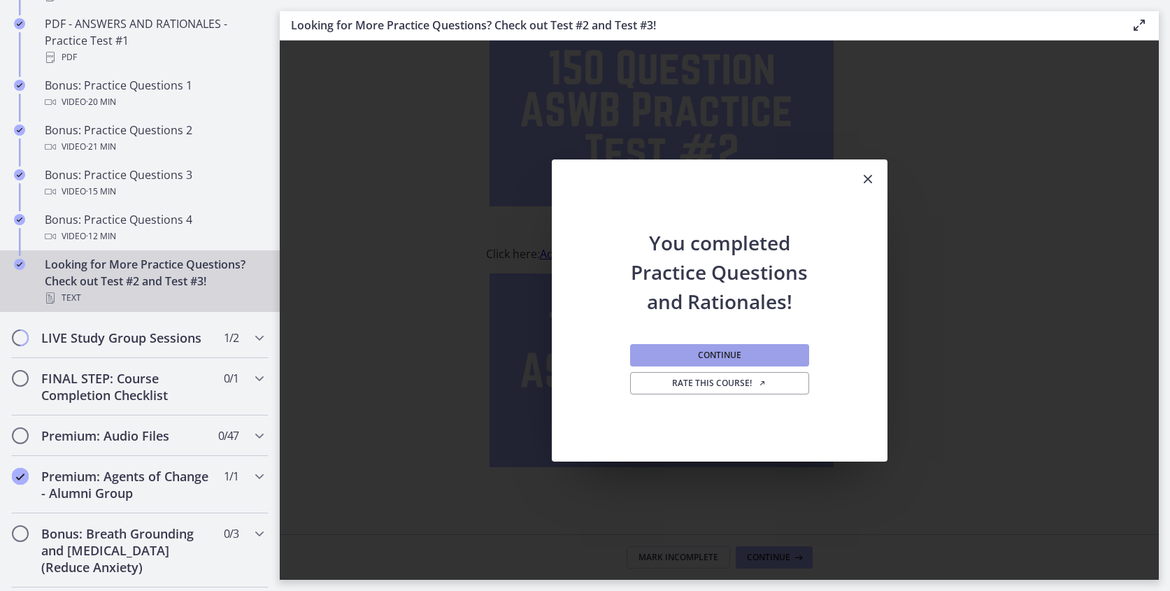
click at [704, 356] on span "Continue" at bounding box center [719, 355] width 43 height 11
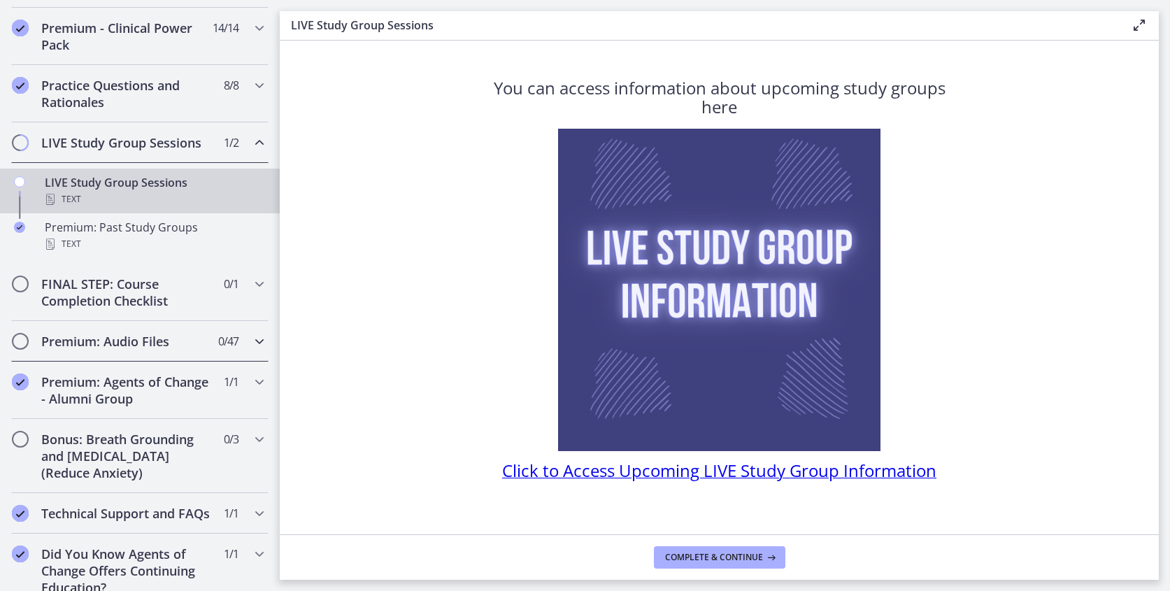
scroll to position [655, 0]
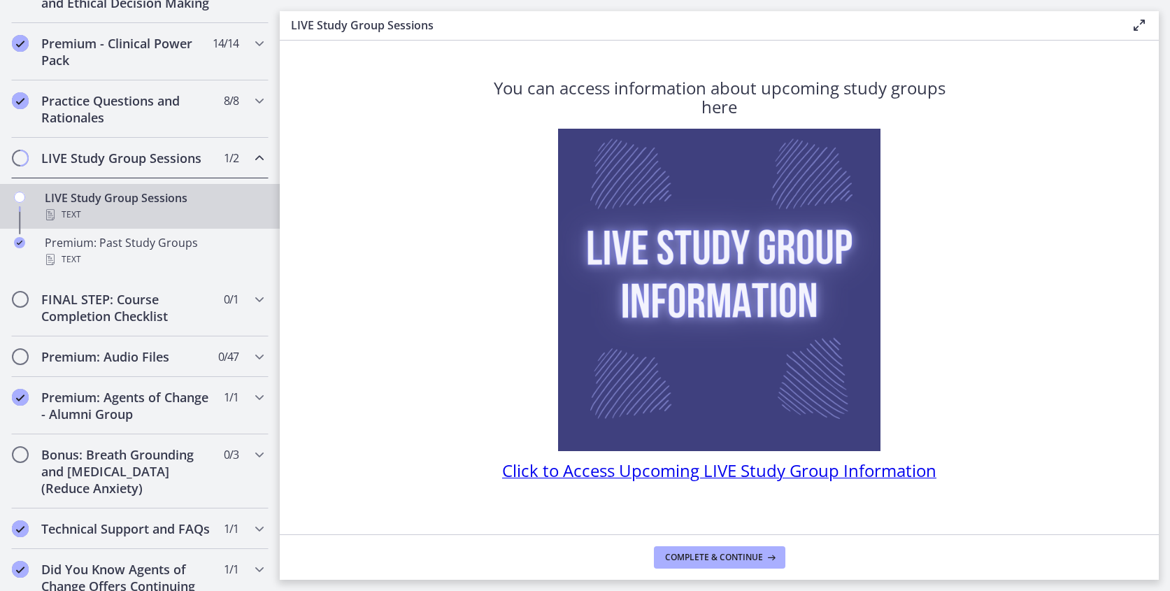
click at [69, 162] on h2 "LIVE Study Group Sessions" at bounding box center [126, 158] width 171 height 17
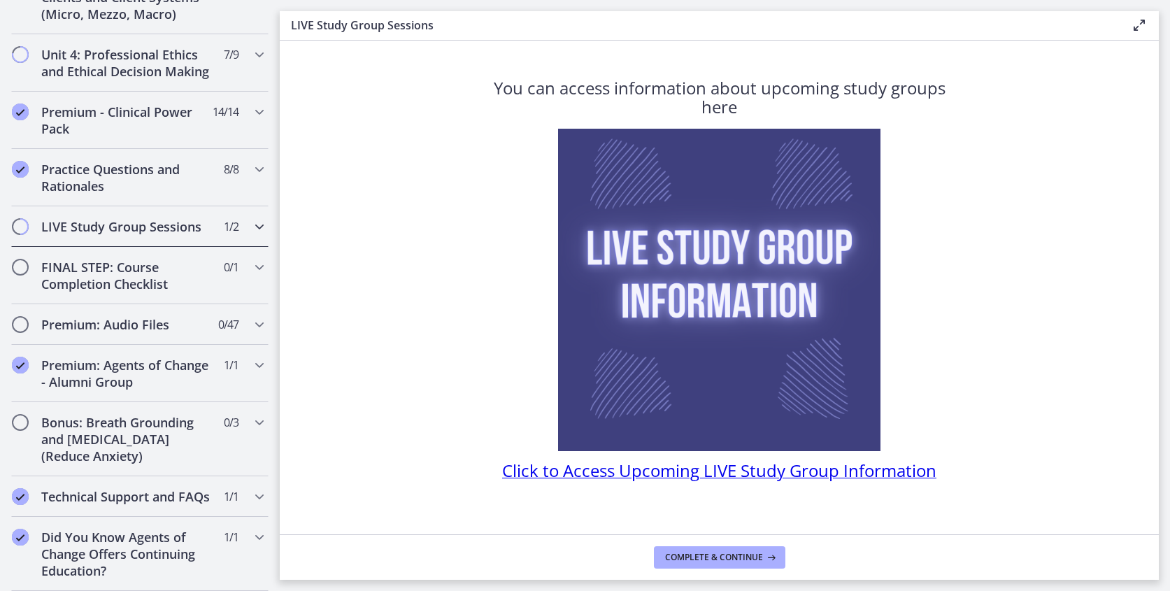
scroll to position [586, 0]
click at [256, 230] on icon "Chapters" at bounding box center [259, 226] width 17 height 17
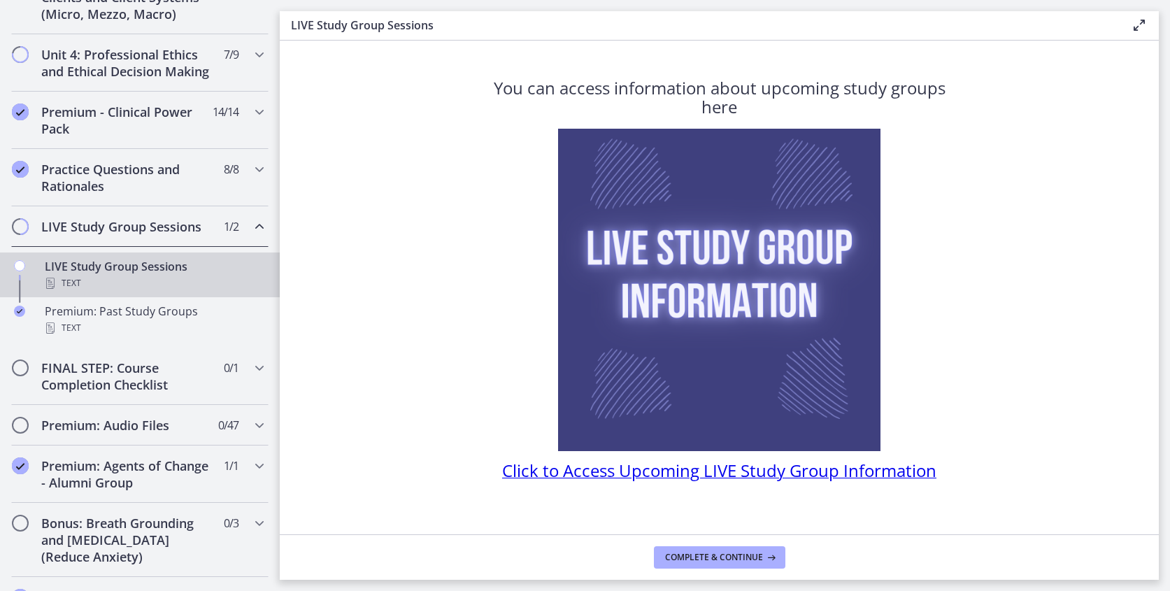
click at [157, 264] on div "LIVE Study Group Sessions Text" at bounding box center [154, 275] width 218 height 34
click at [155, 264] on div "LIVE Study Group Sessions Text" at bounding box center [154, 275] width 218 height 34
click at [671, 559] on span "Complete & continue" at bounding box center [714, 557] width 98 height 11
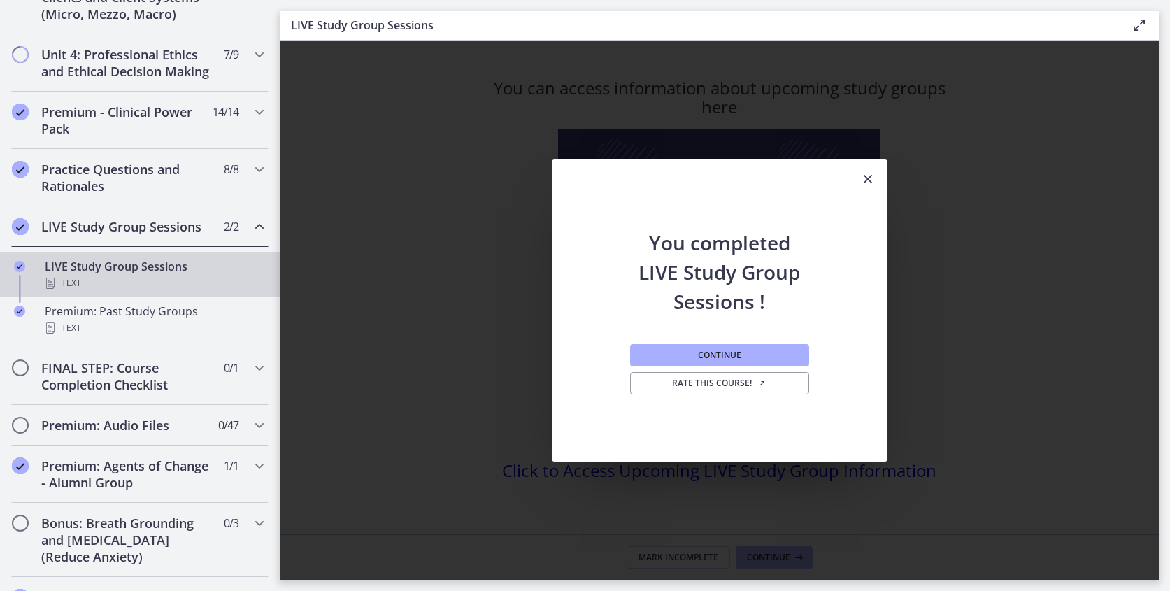
click at [872, 174] on icon "Close" at bounding box center [868, 179] width 17 height 17
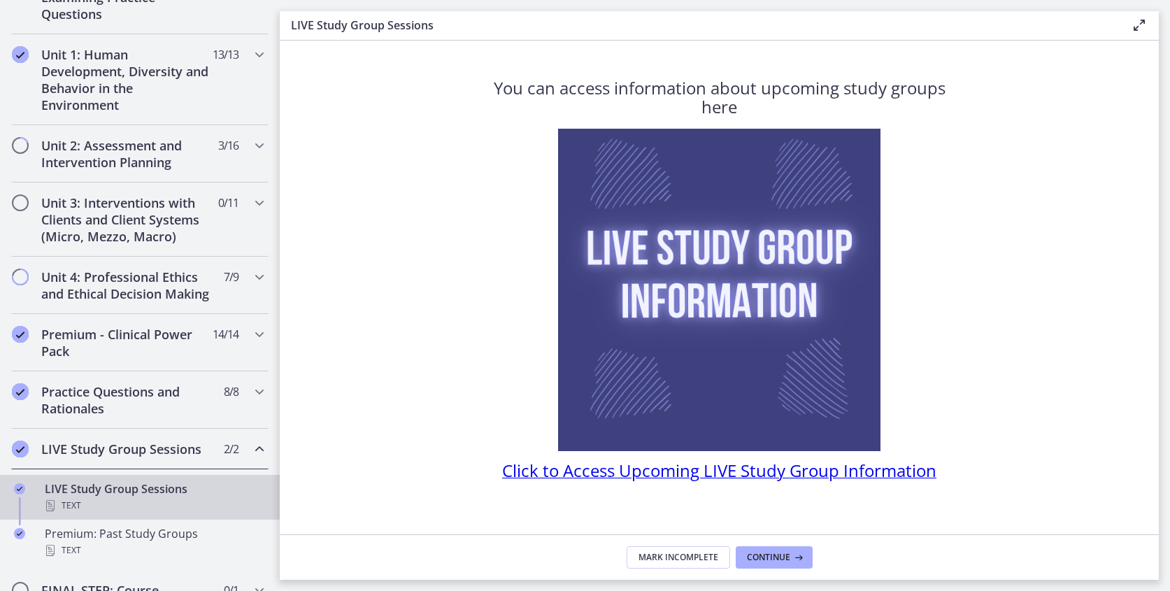
scroll to position [348, 0]
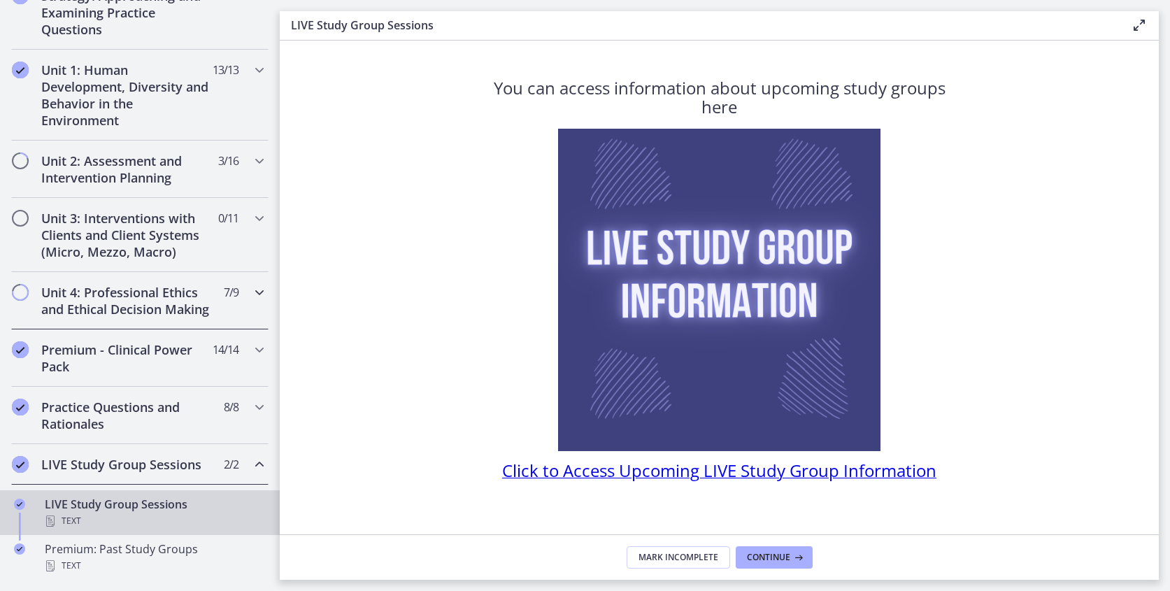
click at [259, 291] on icon "Chapters" at bounding box center [259, 292] width 17 height 17
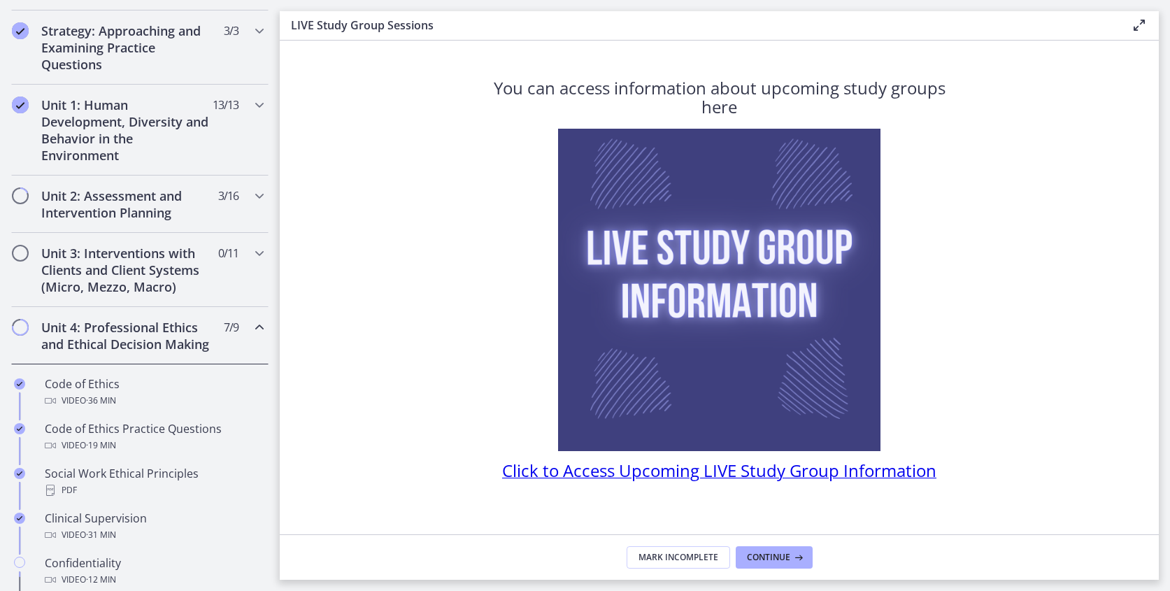
scroll to position [285, 0]
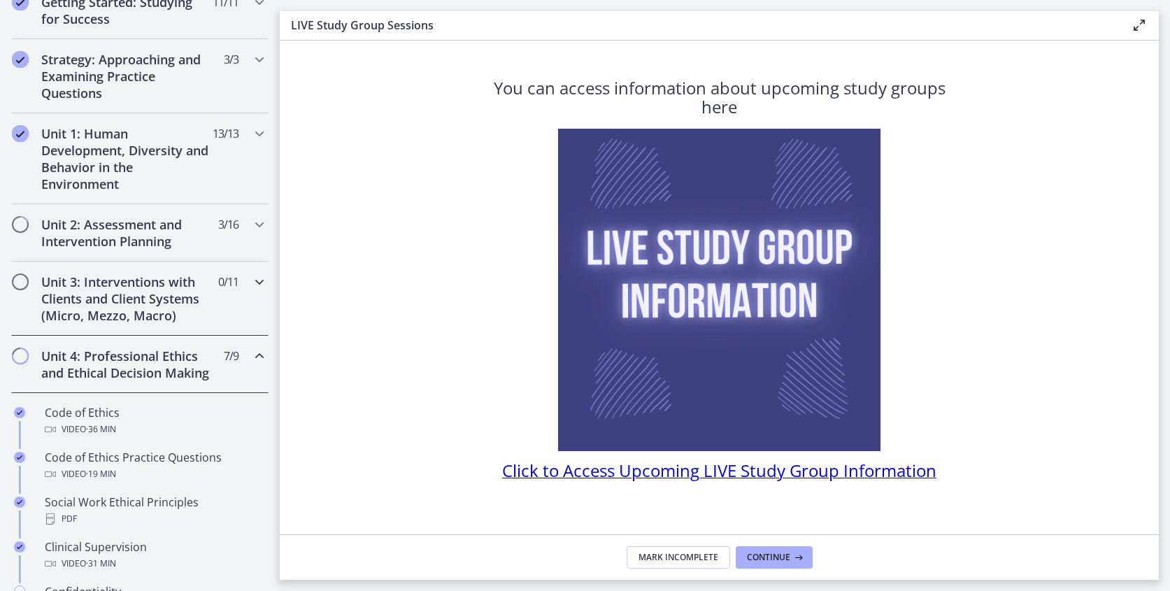
click at [259, 285] on icon "Chapters" at bounding box center [259, 281] width 17 height 17
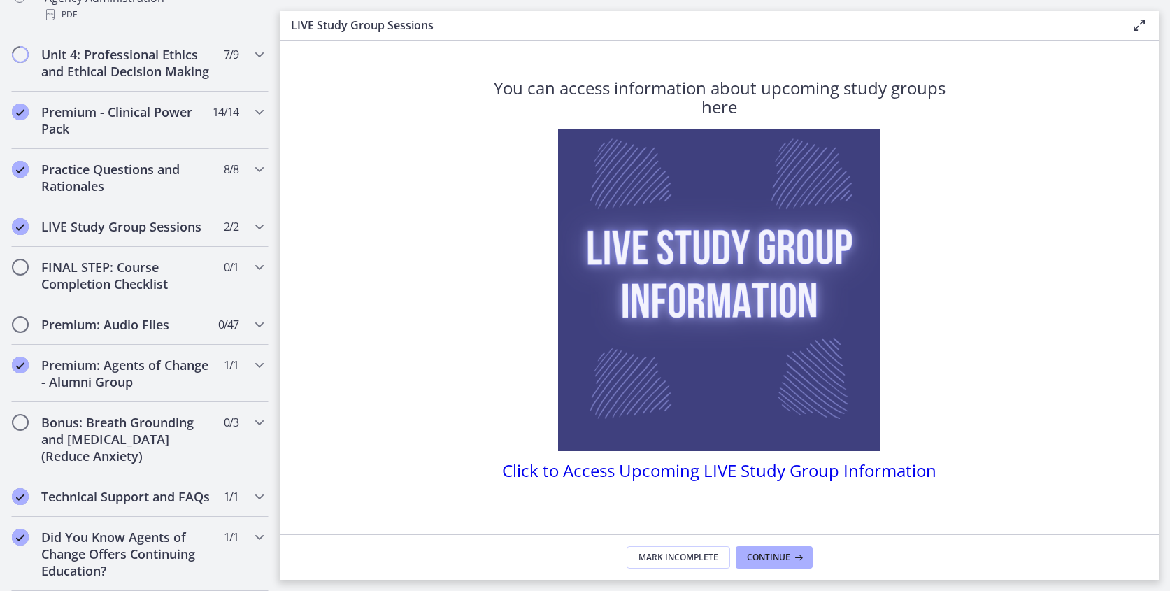
scroll to position [1123, 0]
